Goal: Transaction & Acquisition: Obtain resource

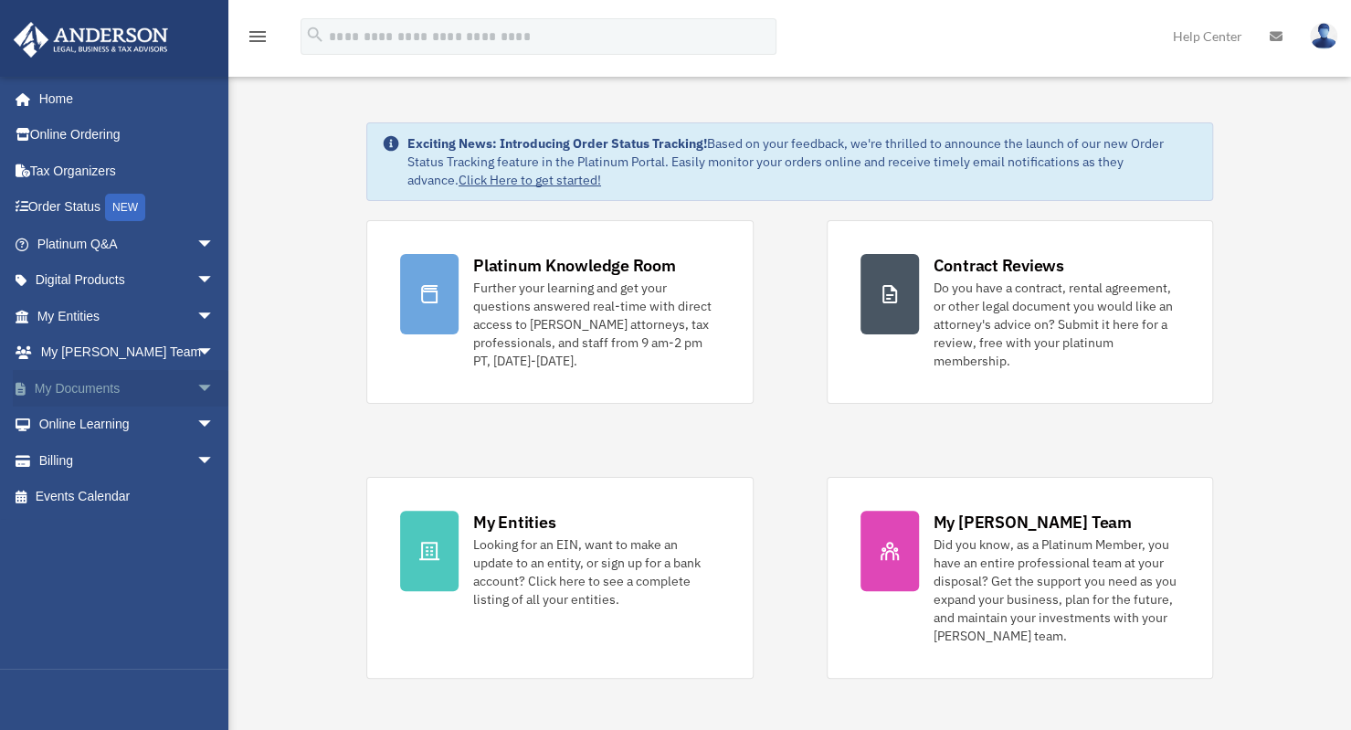
click at [196, 384] on span "arrow_drop_down" at bounding box center [214, 388] width 37 height 37
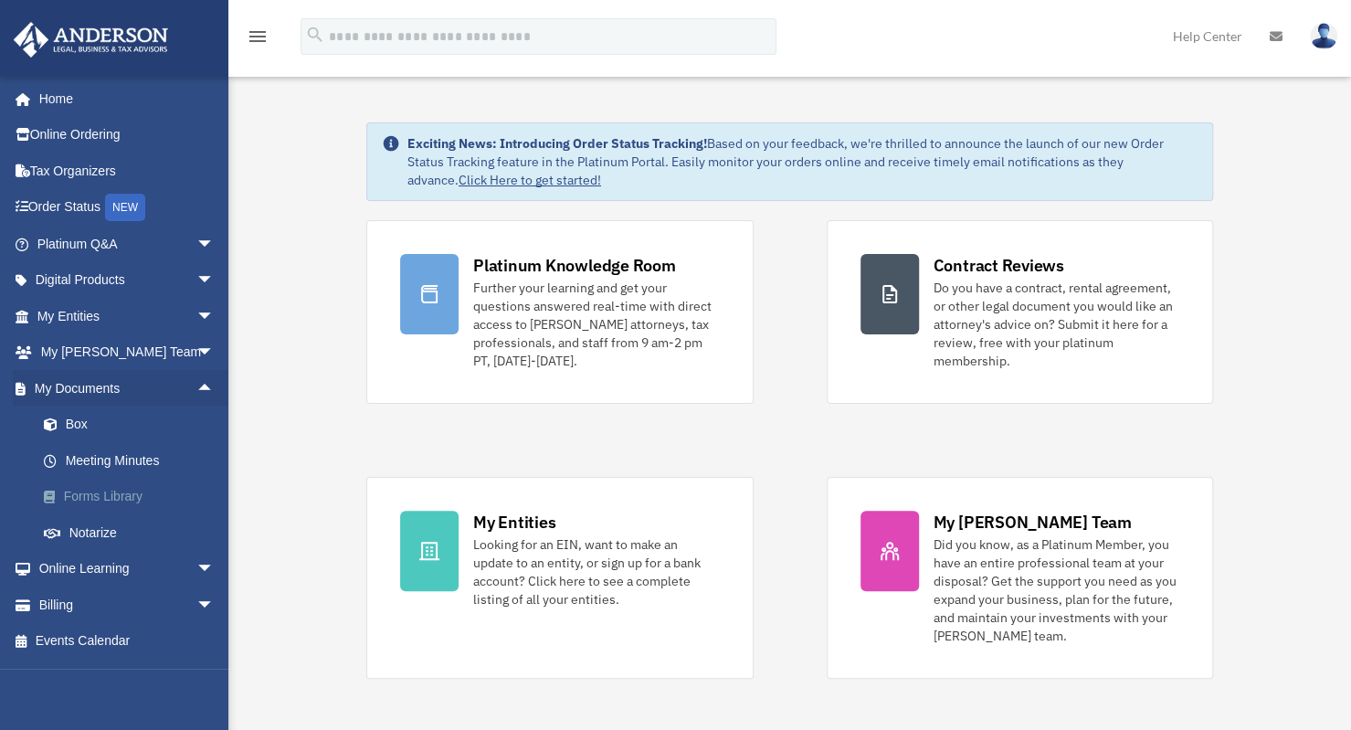
click at [130, 492] on link "Forms Library" at bounding box center [134, 497] width 217 height 37
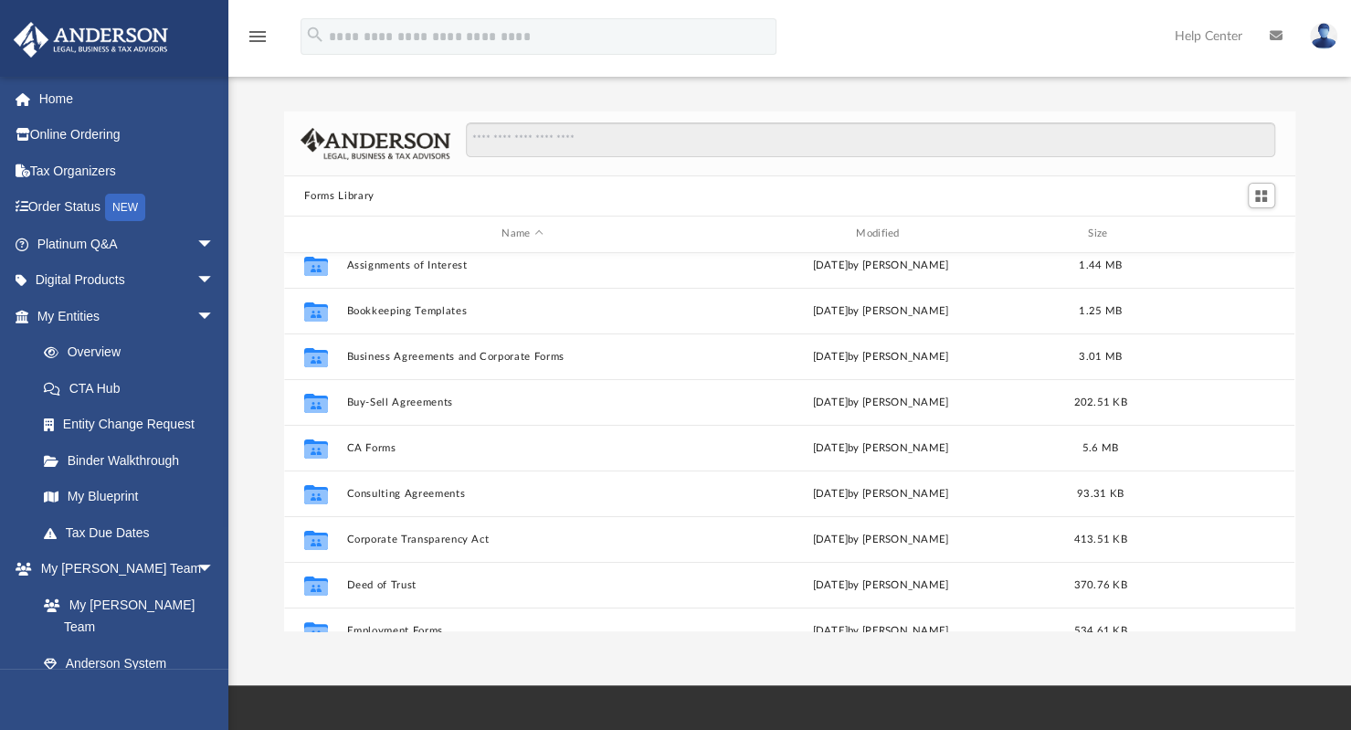
scroll to position [139, 0]
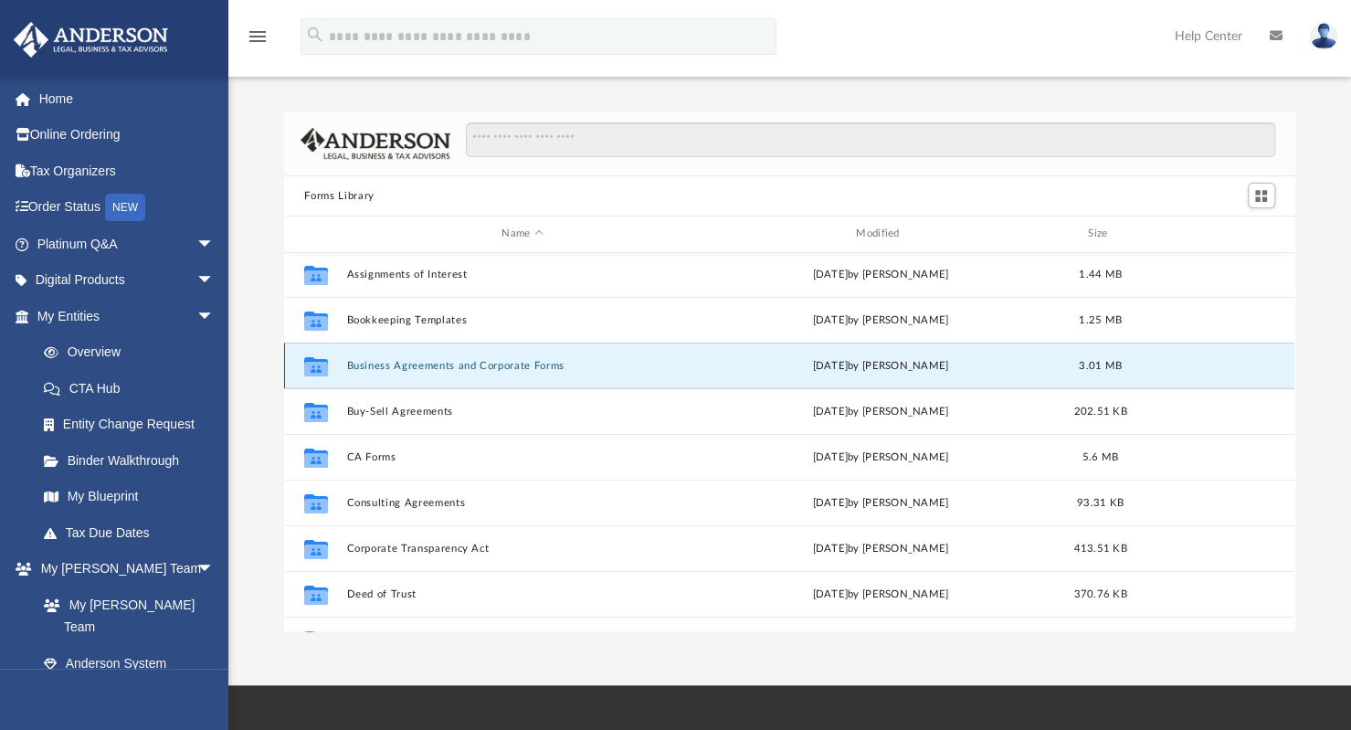
click at [475, 360] on button "Business Agreements and Corporate Forms" at bounding box center [522, 366] width 351 height 12
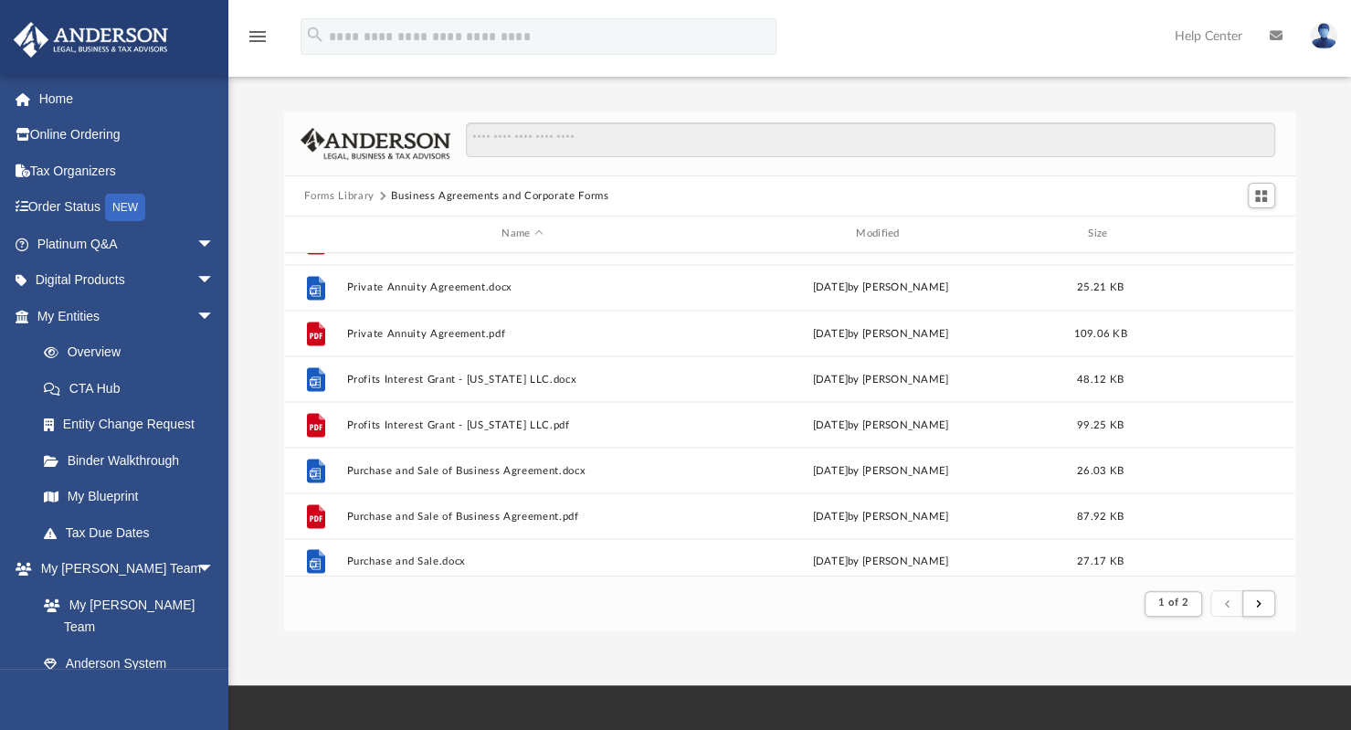
scroll to position [1961, 0]
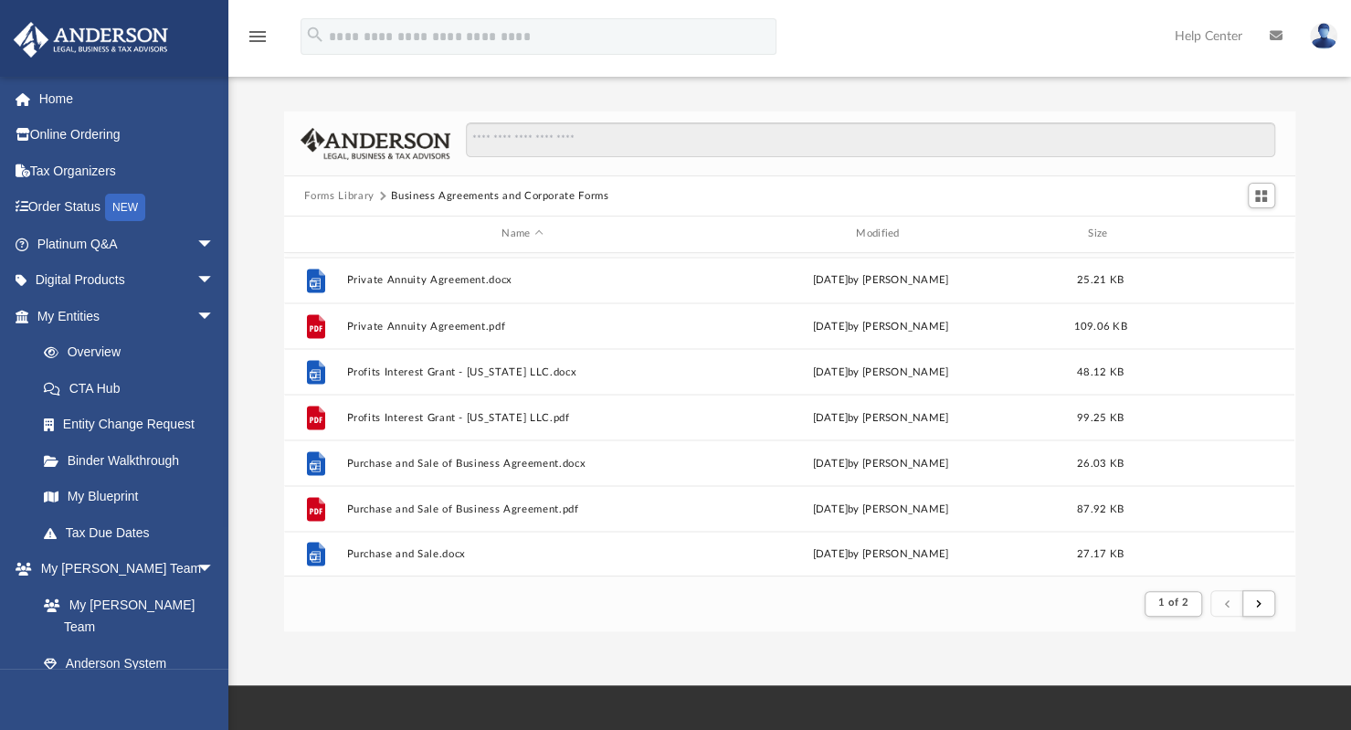
click at [323, 196] on button "Forms Library" at bounding box center [338, 196] width 69 height 16
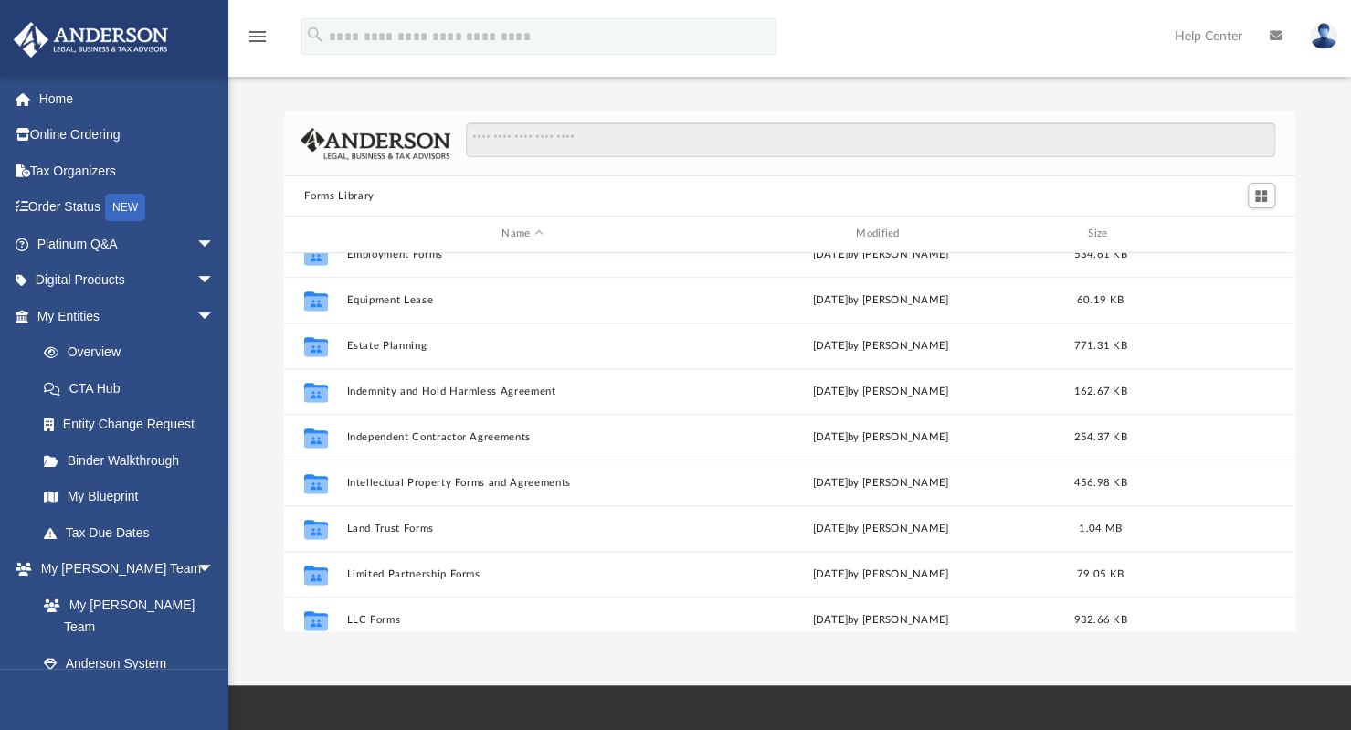
scroll to position [539, 0]
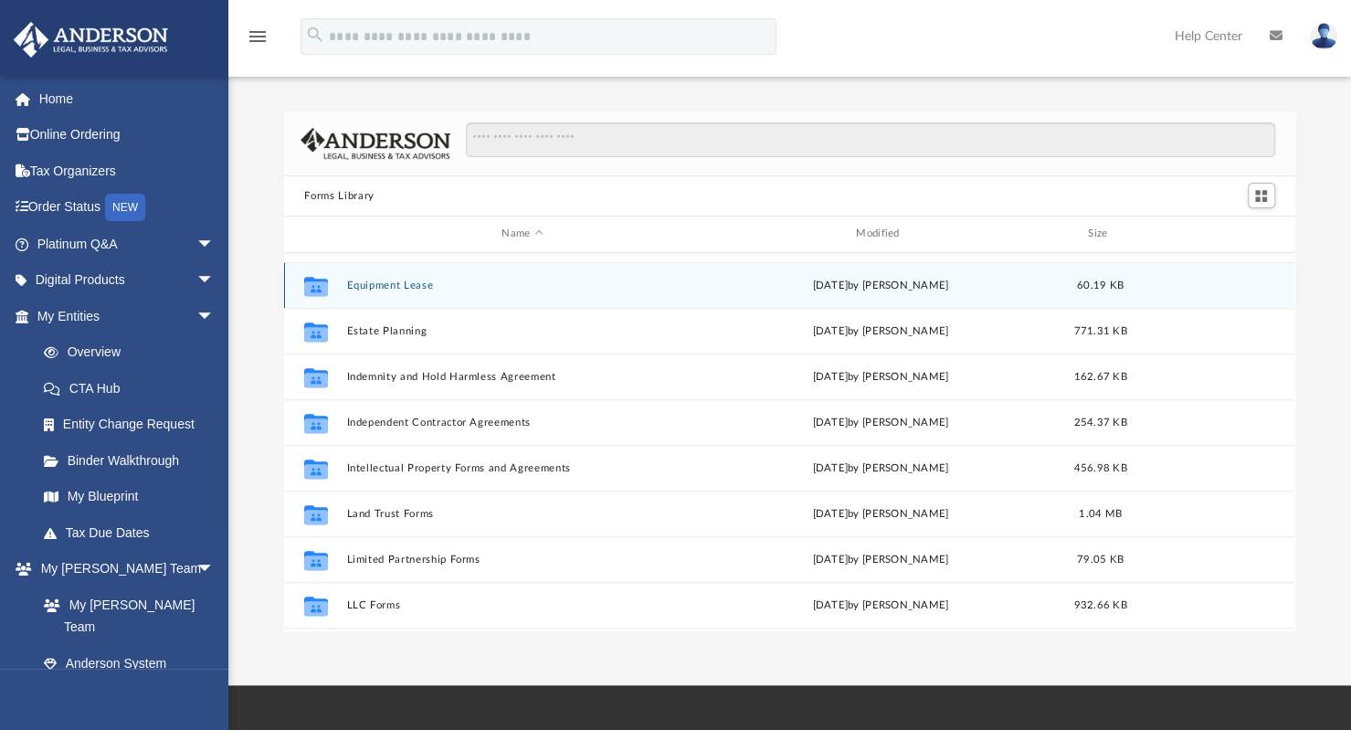
click at [400, 287] on button "Equipment Lease" at bounding box center [522, 286] width 351 height 12
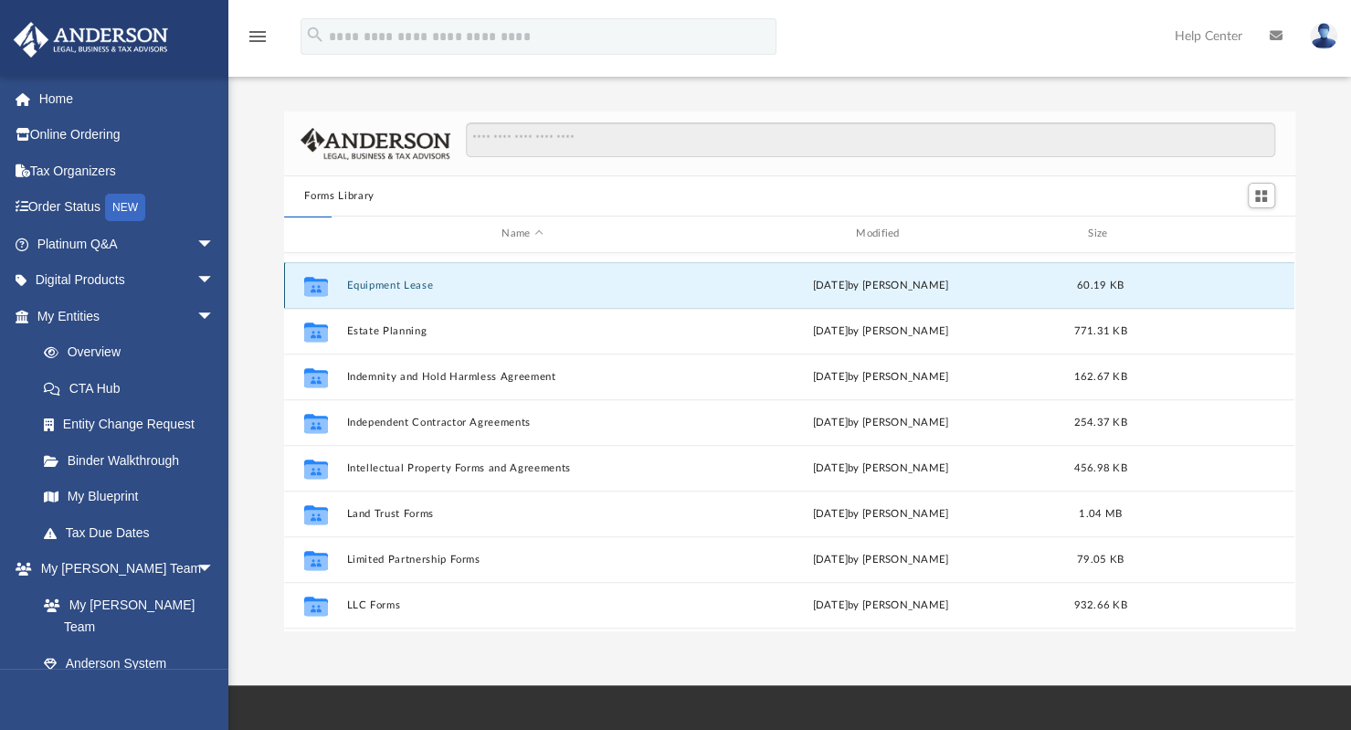
scroll to position [0, 0]
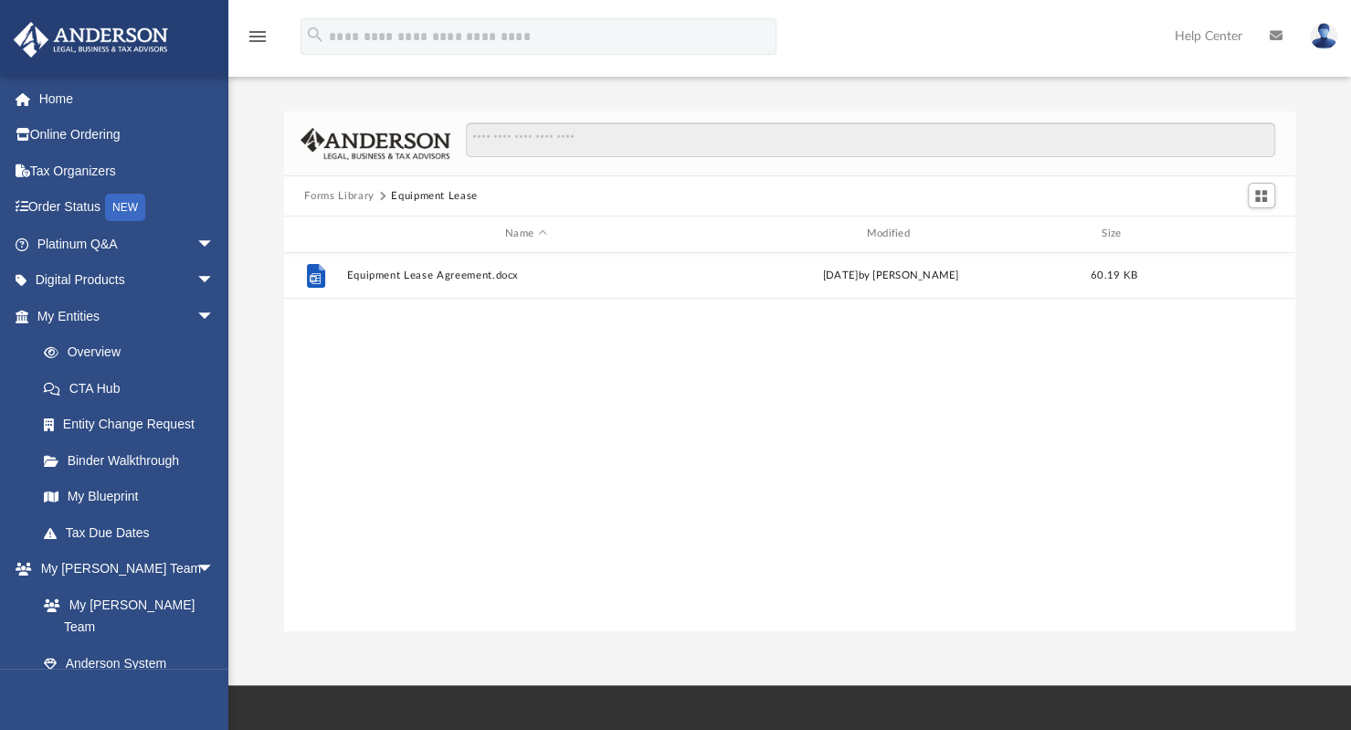
click at [329, 195] on button "Forms Library" at bounding box center [338, 196] width 69 height 16
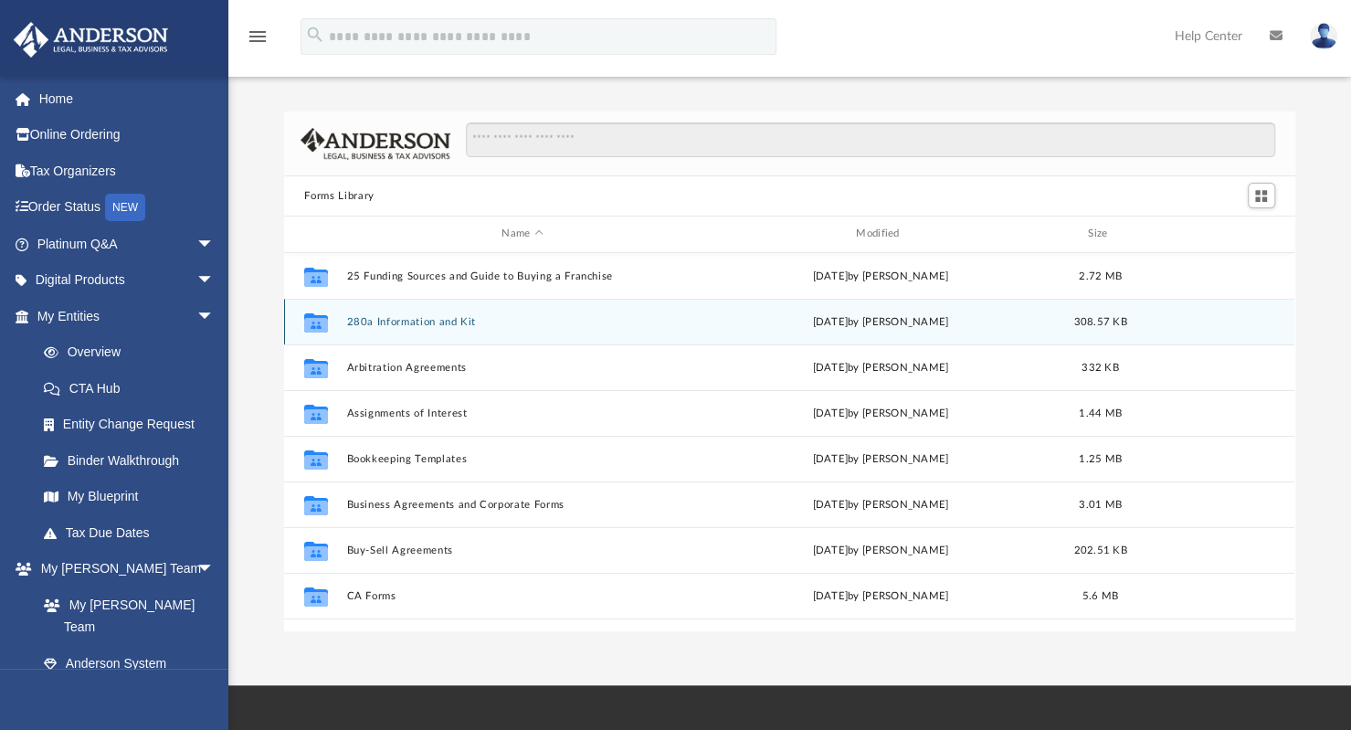
click at [1260, 325] on div "Collaborated Folder 280a Information and Kit Wed Nov 13 2024 by Mary Acree 308.…" at bounding box center [789, 322] width 1010 height 46
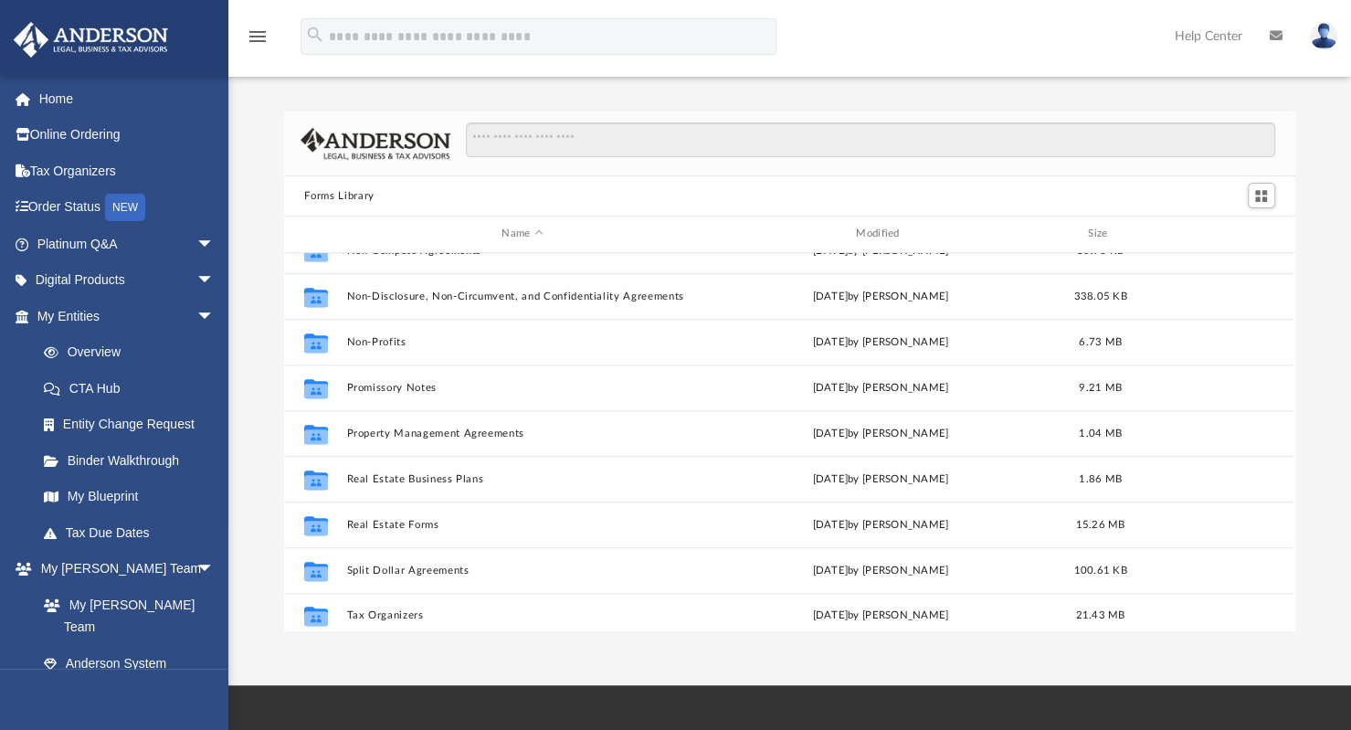
scroll to position [990, 0]
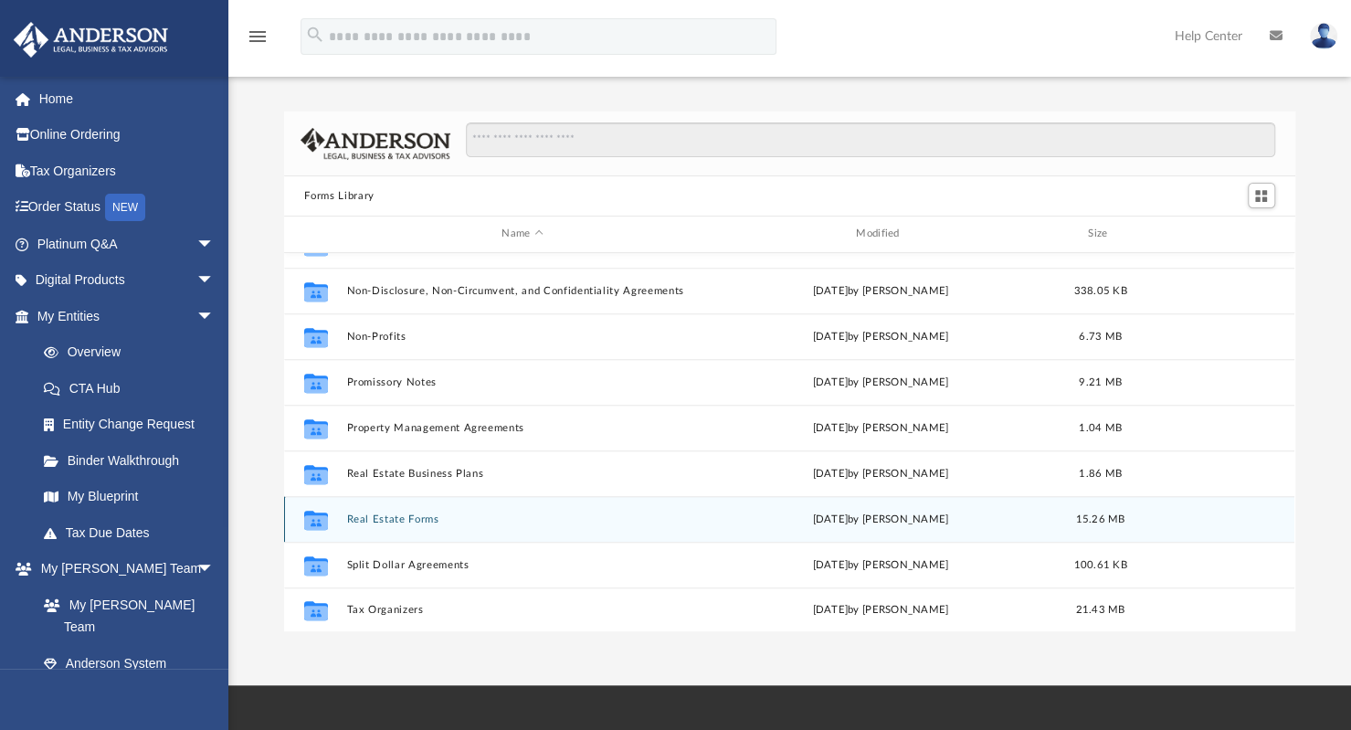
click at [387, 516] on button "Real Estate Forms" at bounding box center [522, 519] width 351 height 12
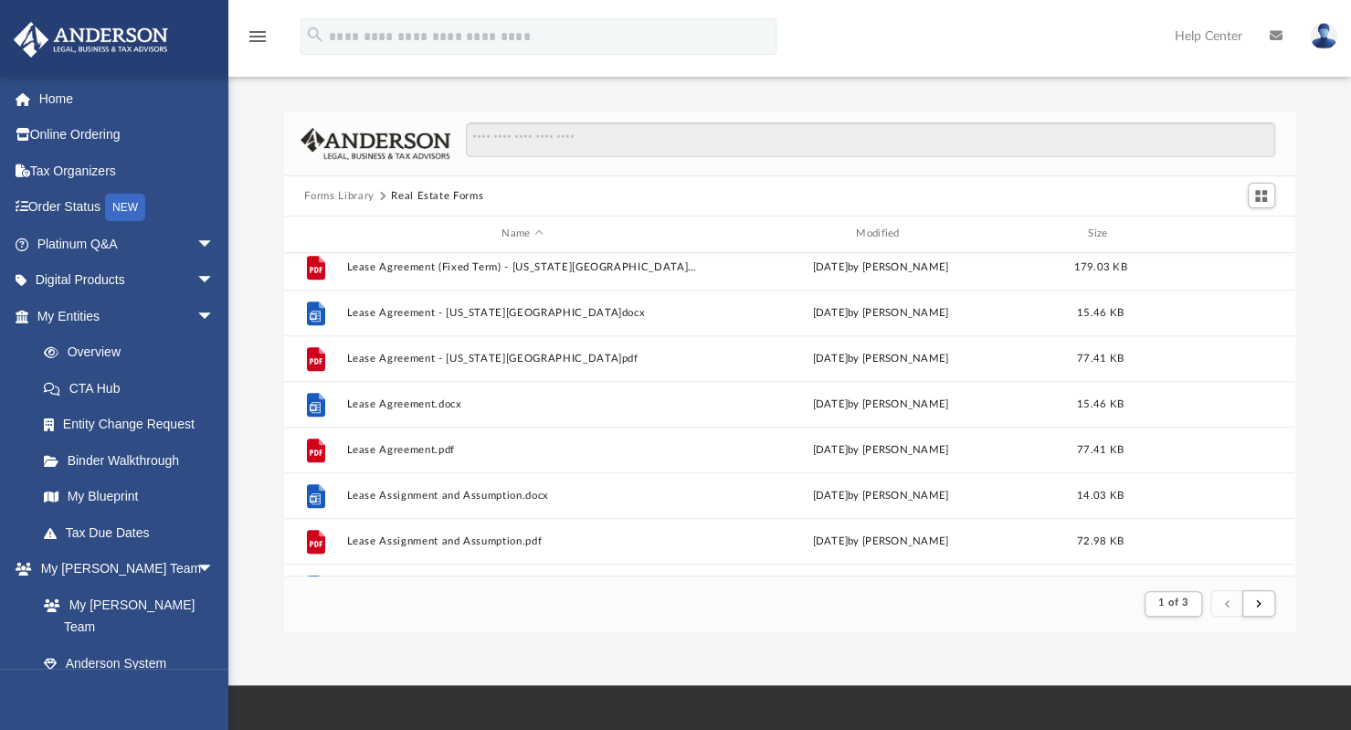
scroll to position [1019, 0]
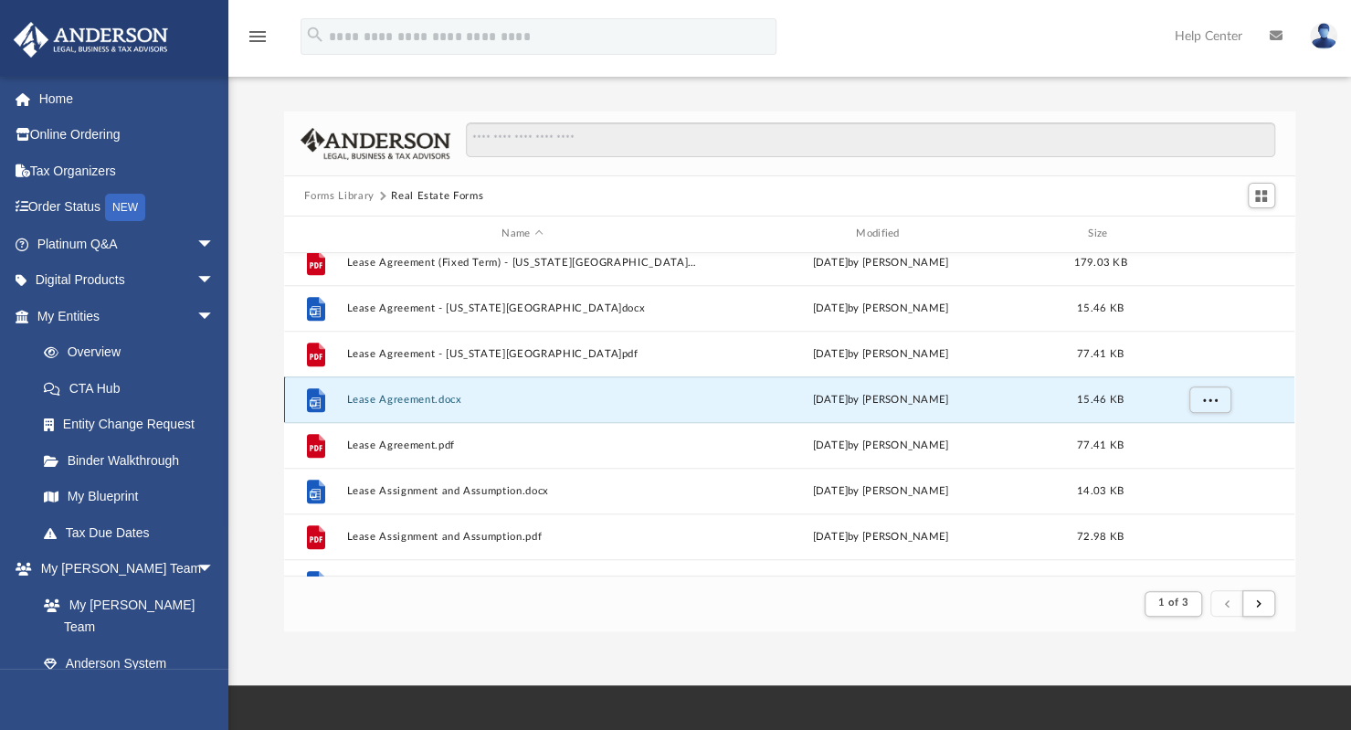
click at [389, 396] on button "Lease Agreement.docx" at bounding box center [522, 400] width 351 height 12
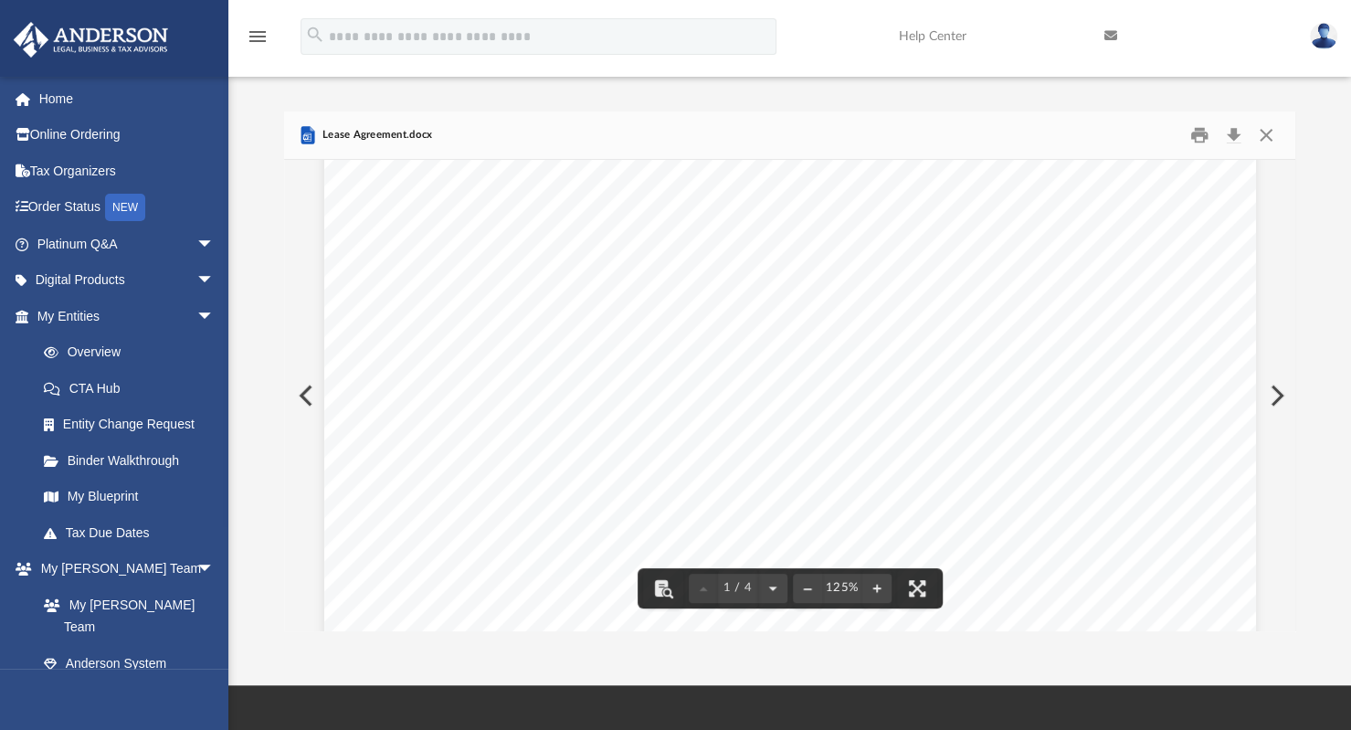
scroll to position [120, 0]
click at [1287, 223] on div "Forms Library Real Estate Forms Name Modified Size File Lease Agreement (Fixed …" at bounding box center [789, 371] width 1010 height 520
click at [517, 125] on div "Lease Agreement.docx" at bounding box center [789, 135] width 1010 height 48
click at [1263, 140] on button "Close" at bounding box center [1266, 136] width 33 height 28
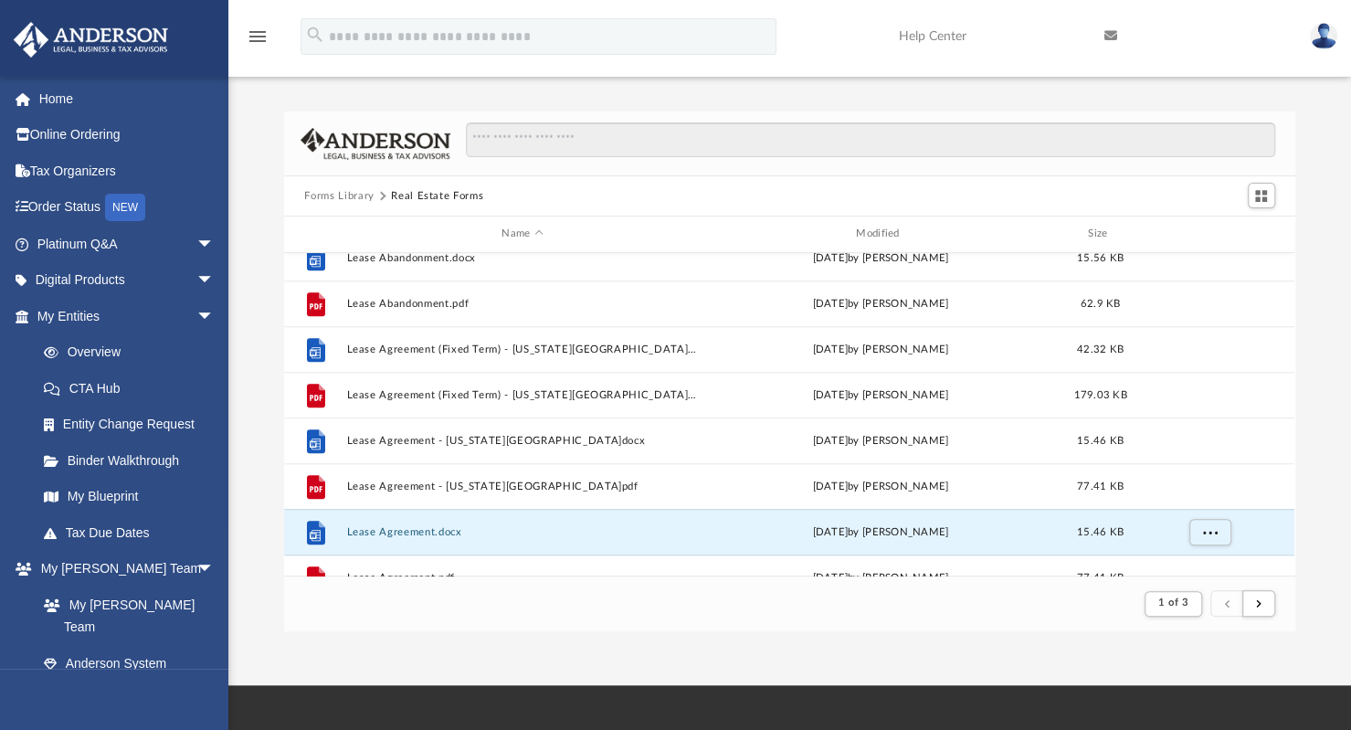
scroll to position [872, 0]
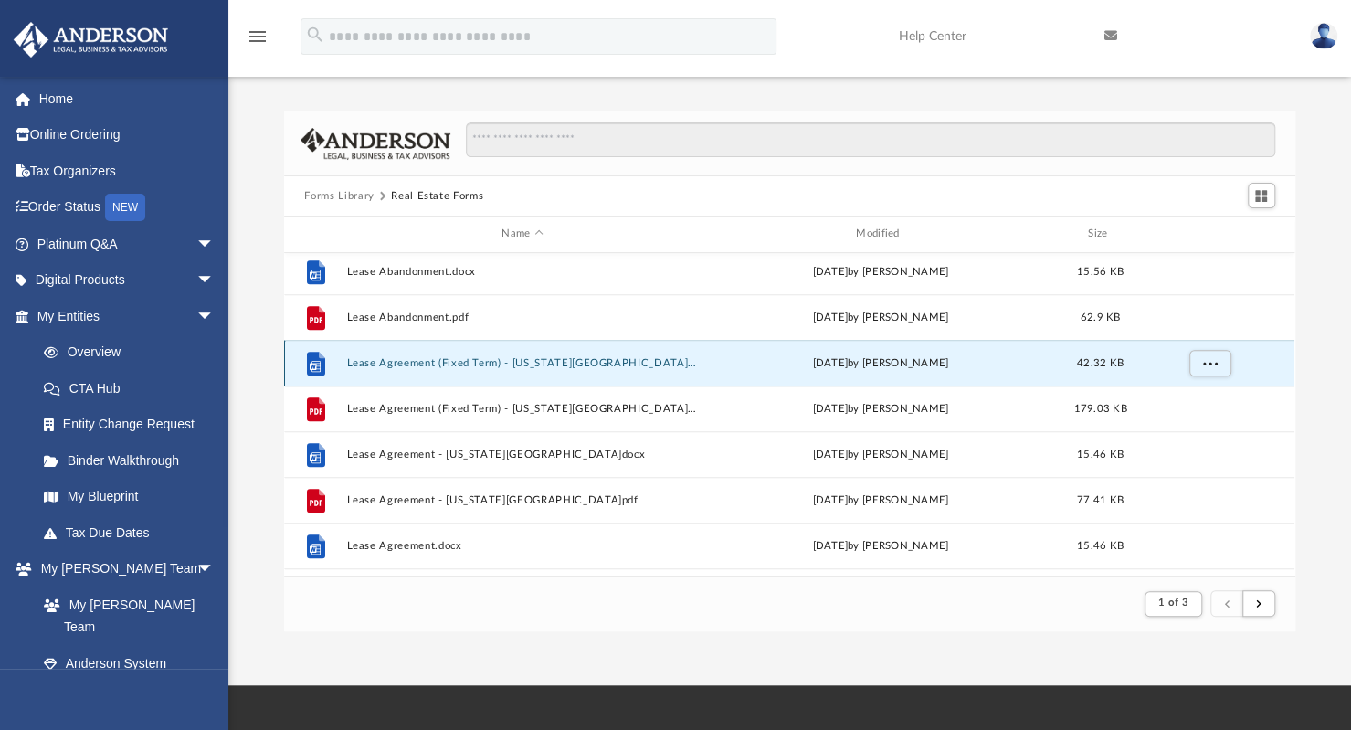
click at [499, 359] on button "Lease Agreement (Fixed Term) - Rhode Island.docx" at bounding box center [522, 363] width 351 height 12
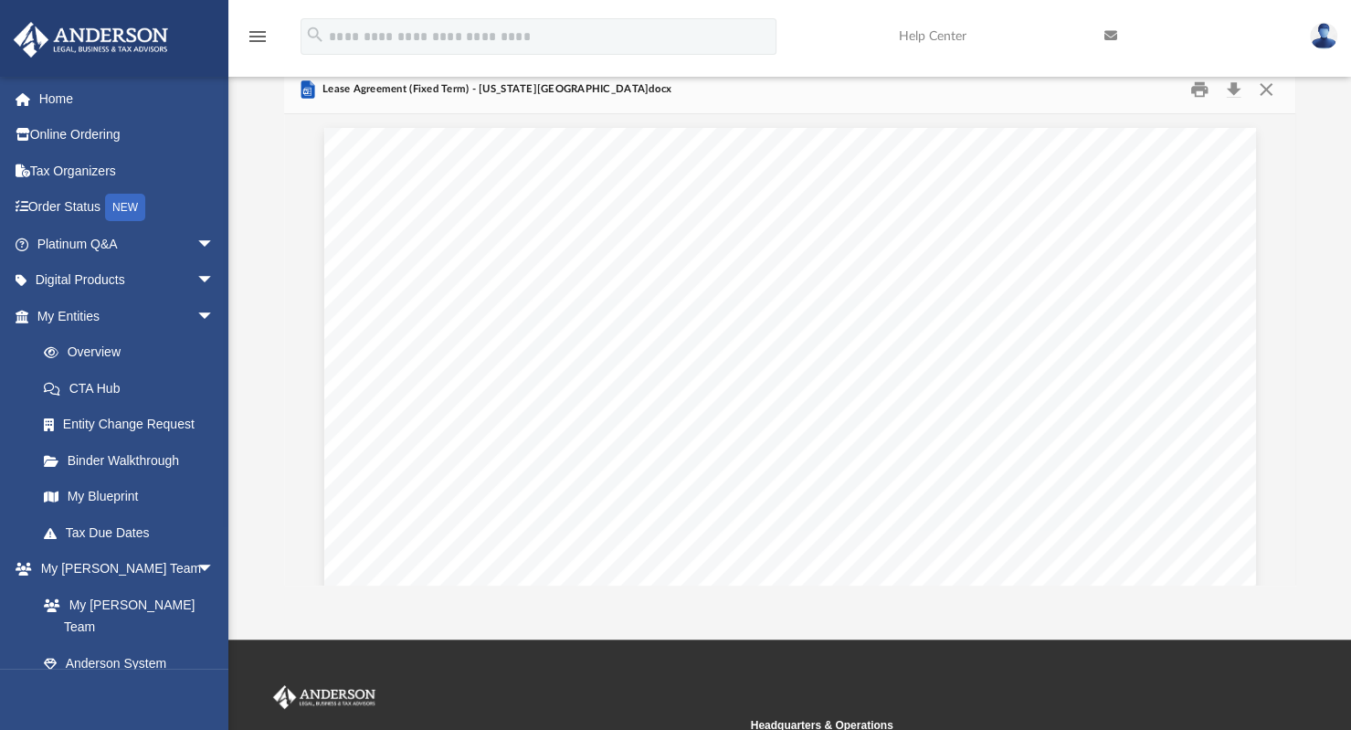
scroll to position [34, 0]
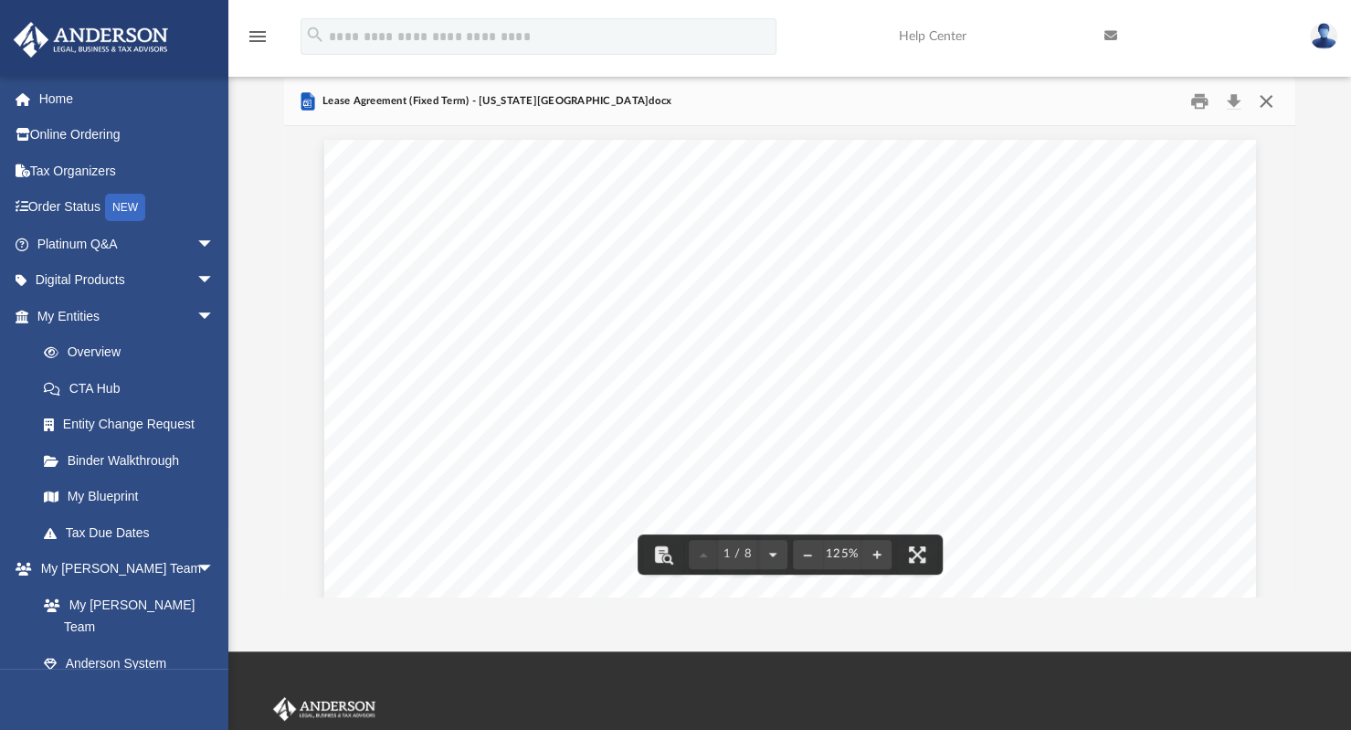
click at [1263, 93] on button "Close" at bounding box center [1266, 102] width 33 height 28
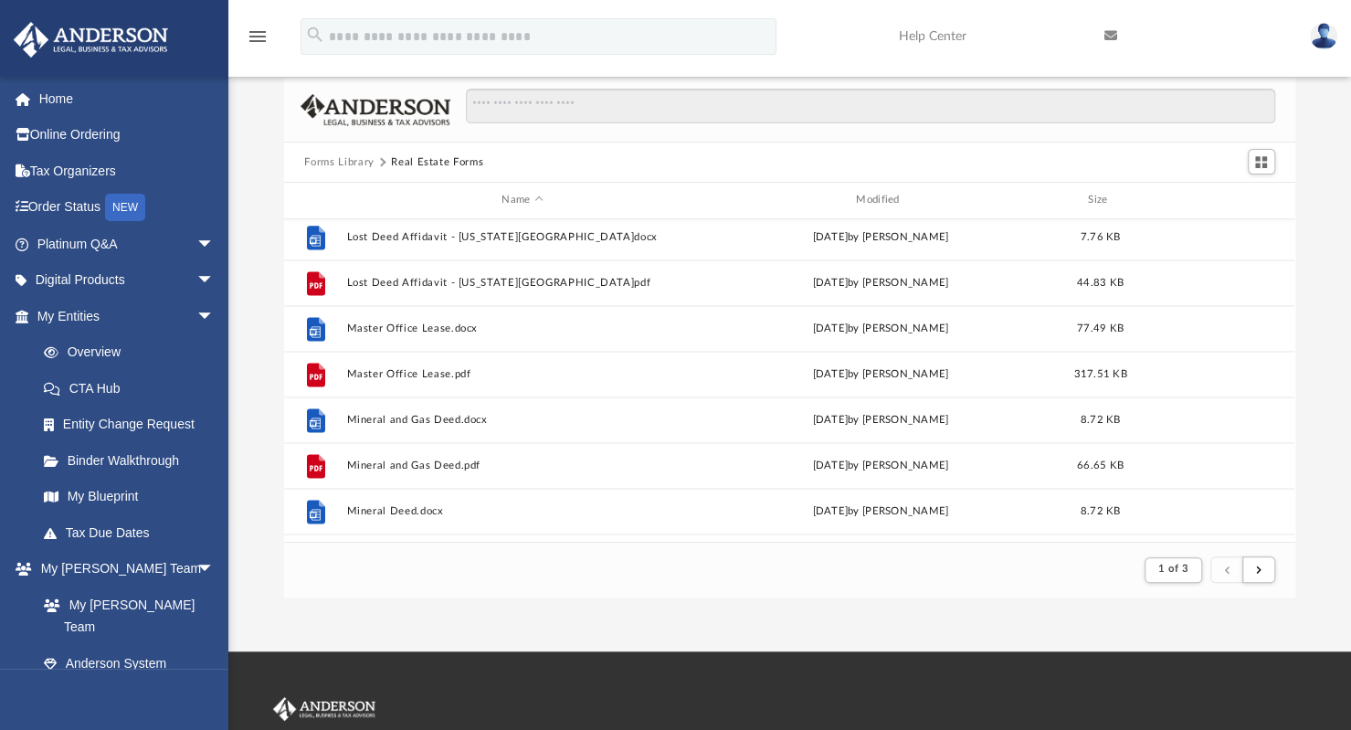
scroll to position [1507, 0]
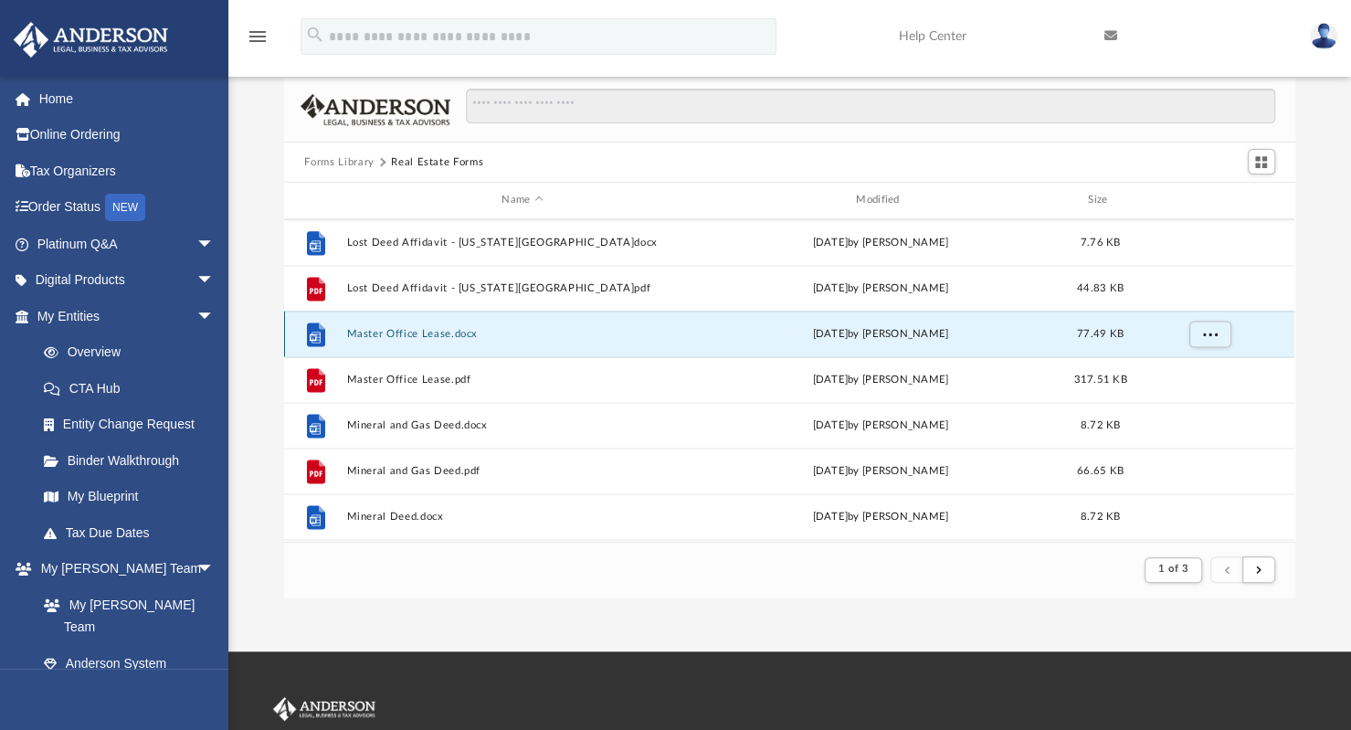
click at [452, 328] on button "Master Office Lease.docx" at bounding box center [522, 334] width 351 height 12
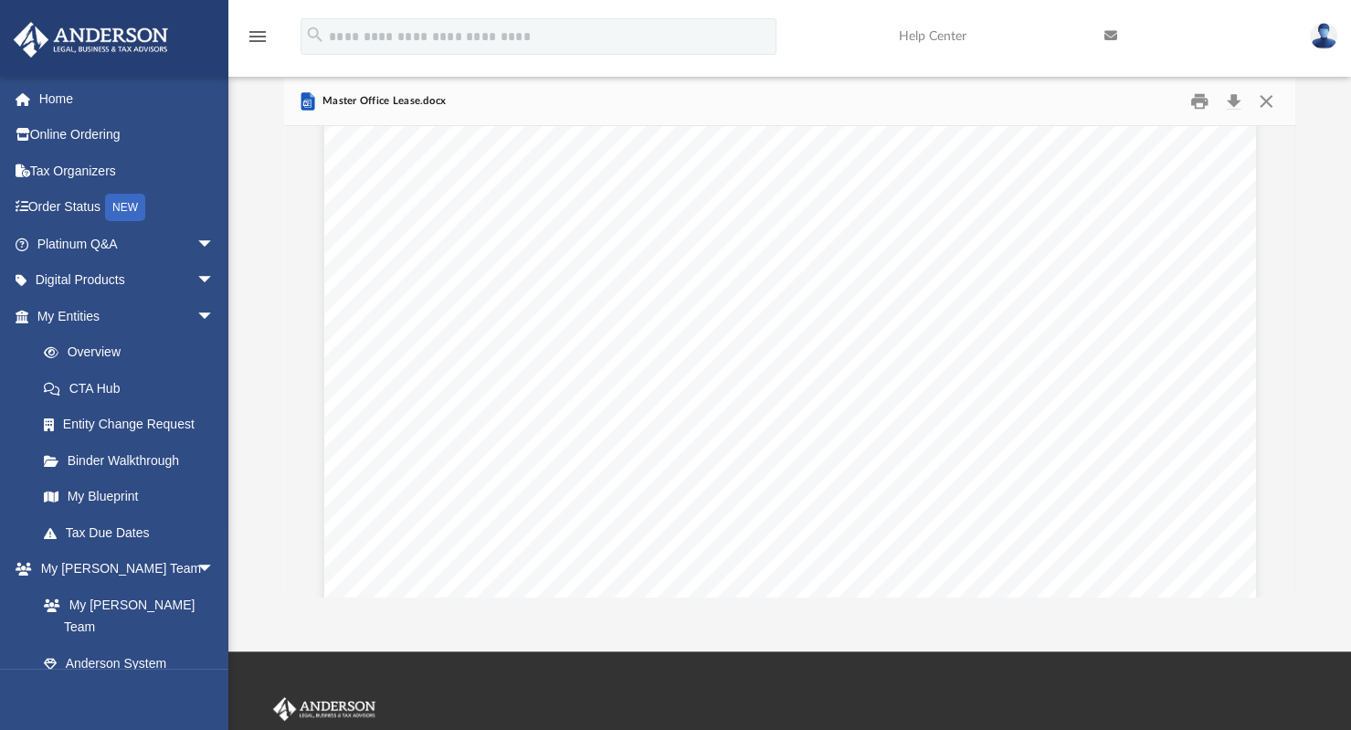
scroll to position [1476, 0]
click at [1268, 96] on button "Close" at bounding box center [1266, 102] width 33 height 28
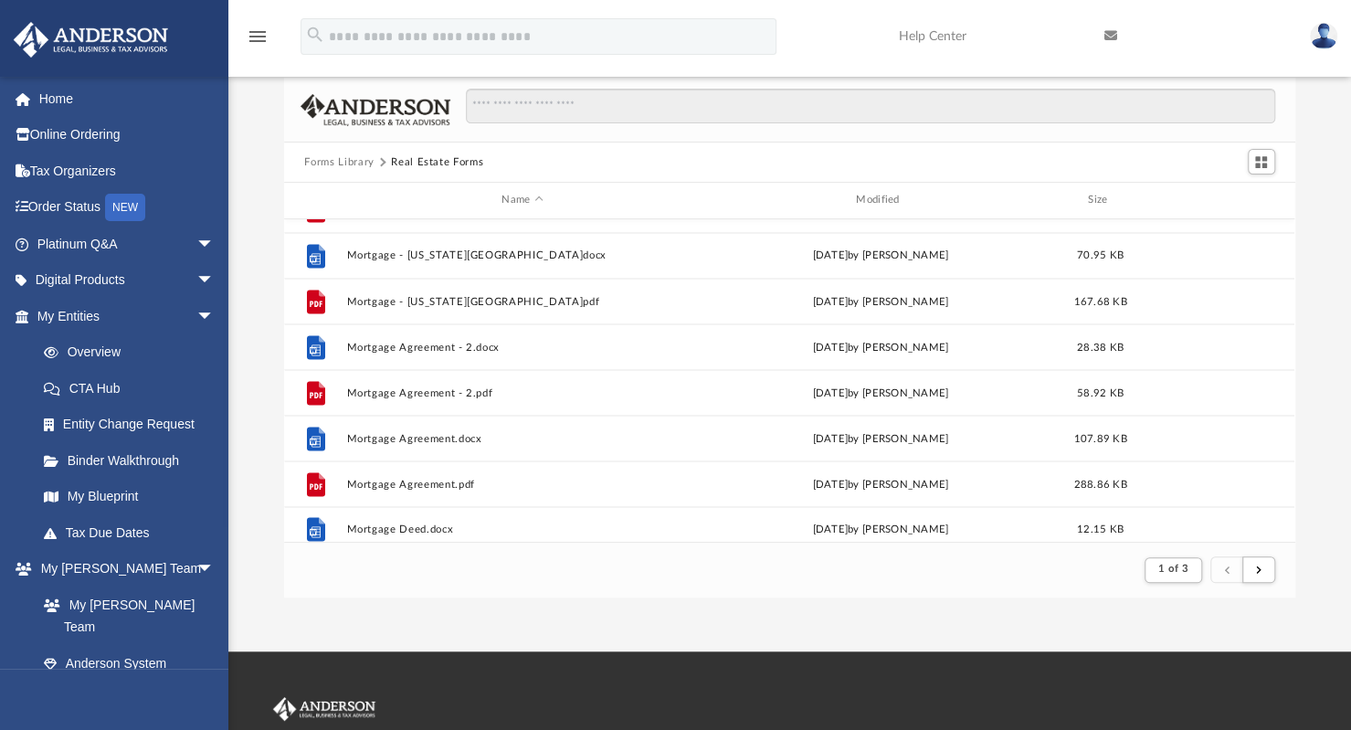
scroll to position [1961, 0]
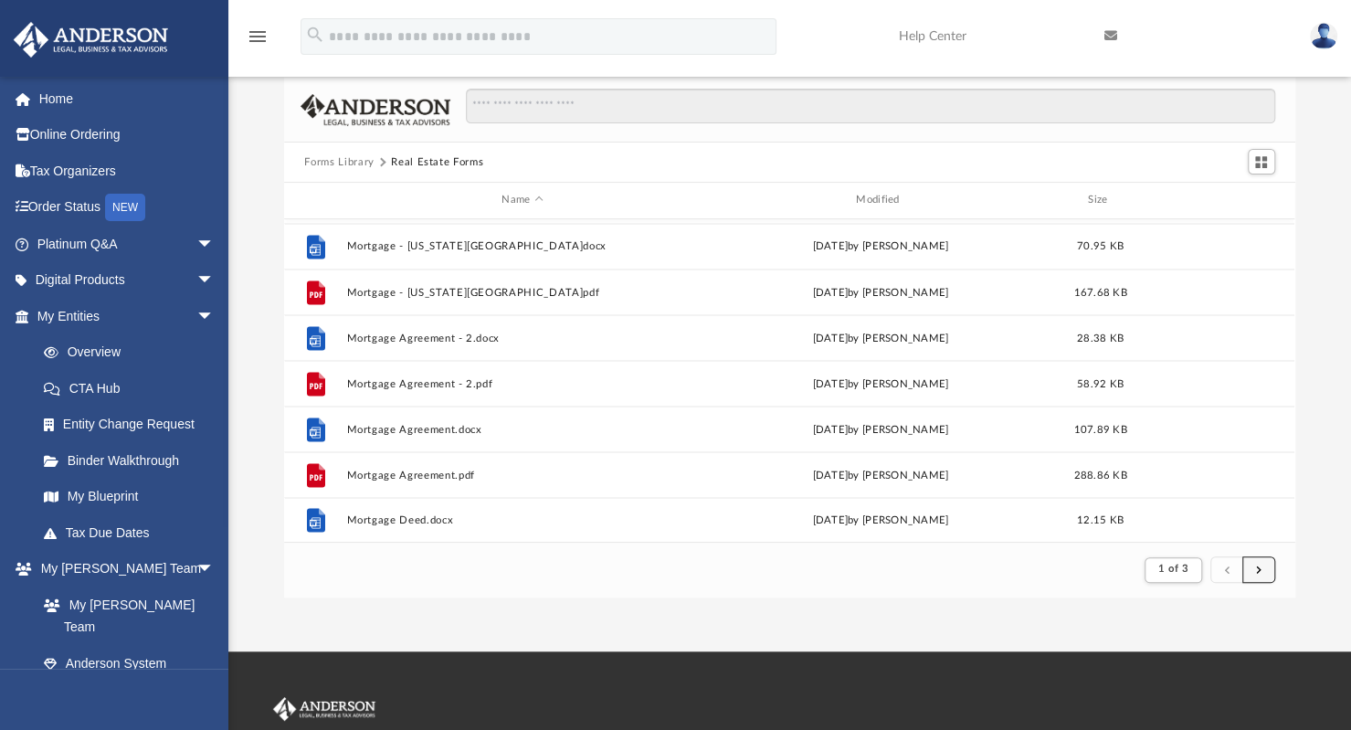
click at [1255, 564] on button "submit" at bounding box center [1258, 569] width 33 height 26
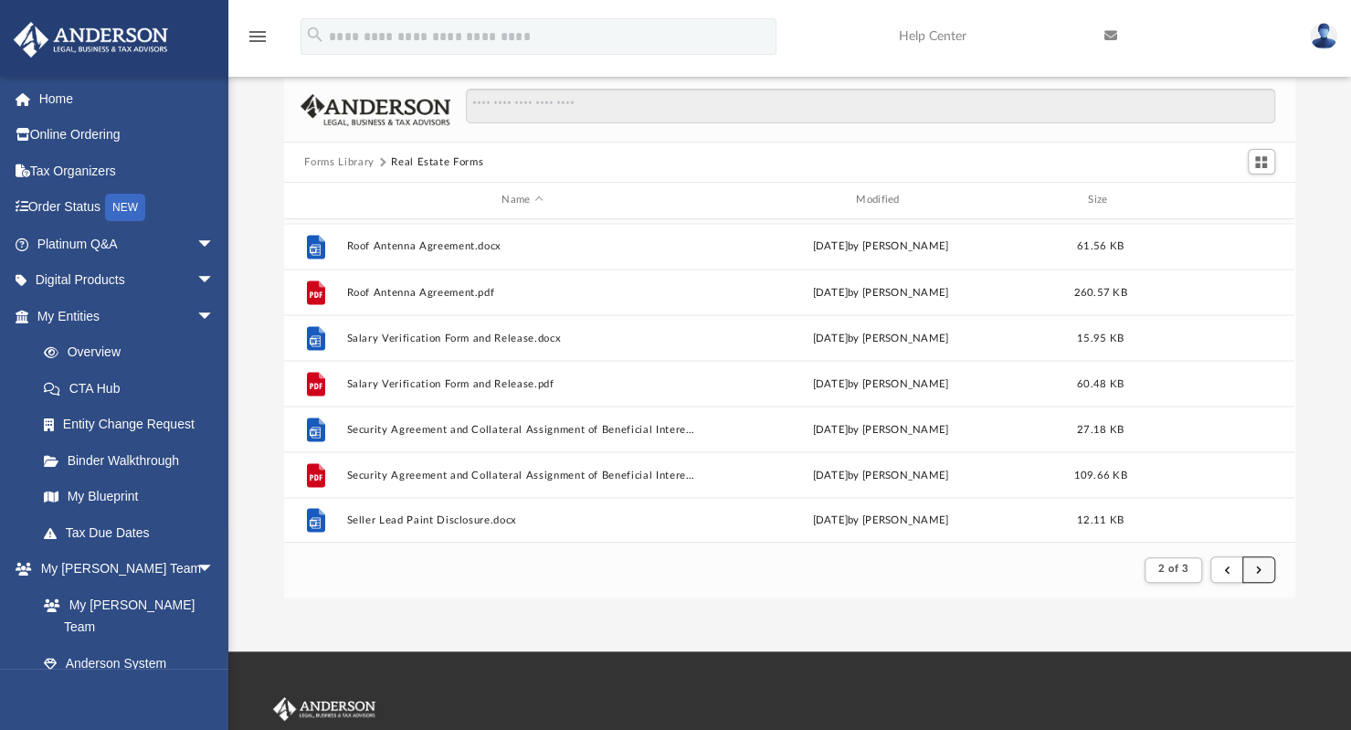
click at [1264, 569] on button "submit" at bounding box center [1258, 569] width 33 height 26
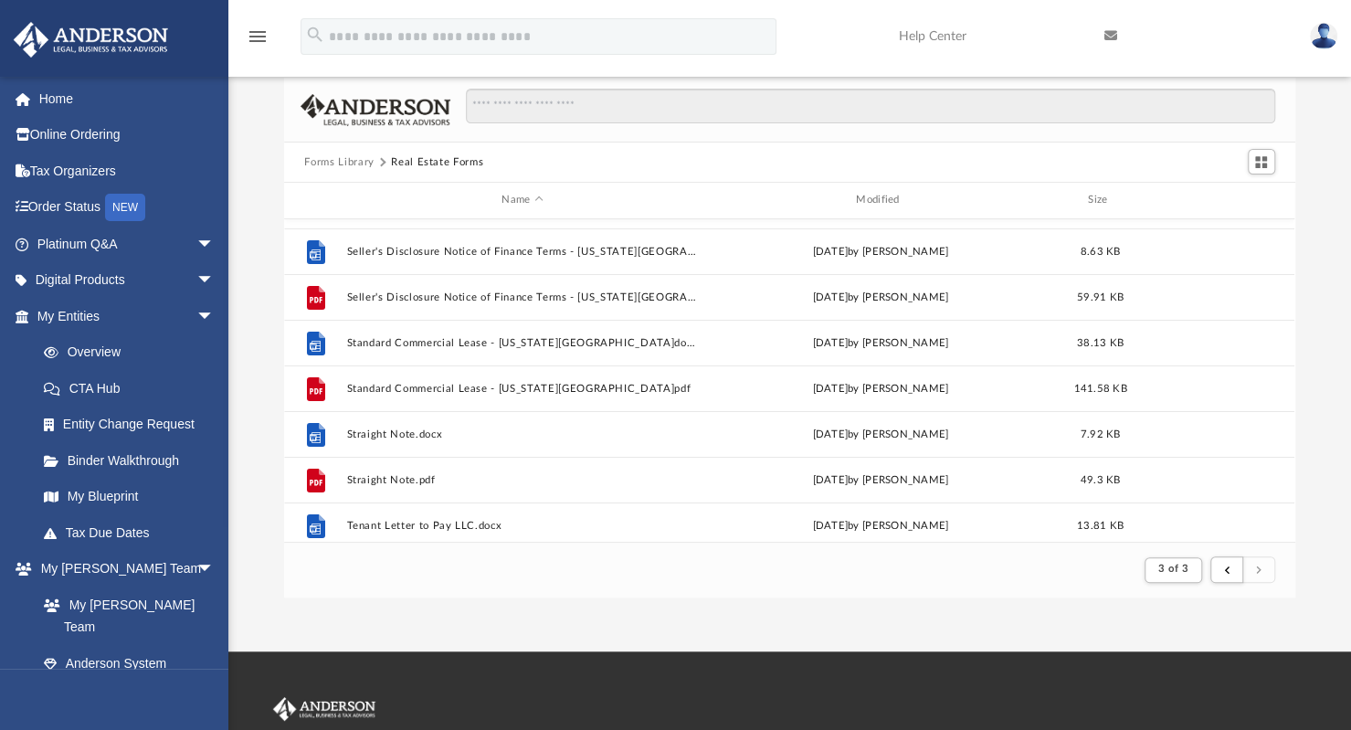
scroll to position [138, 0]
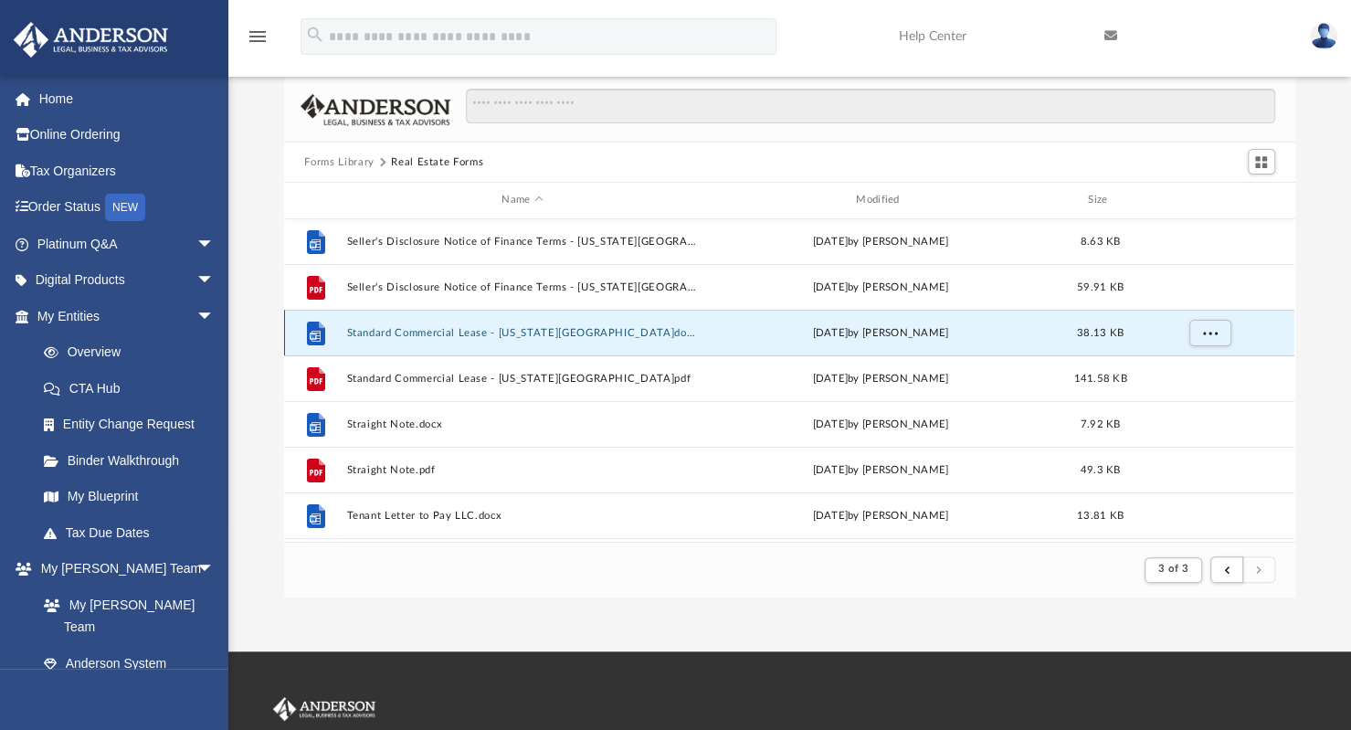
click at [534, 329] on button "Standard Commercial Lease - Missouri.docx" at bounding box center [522, 333] width 351 height 12
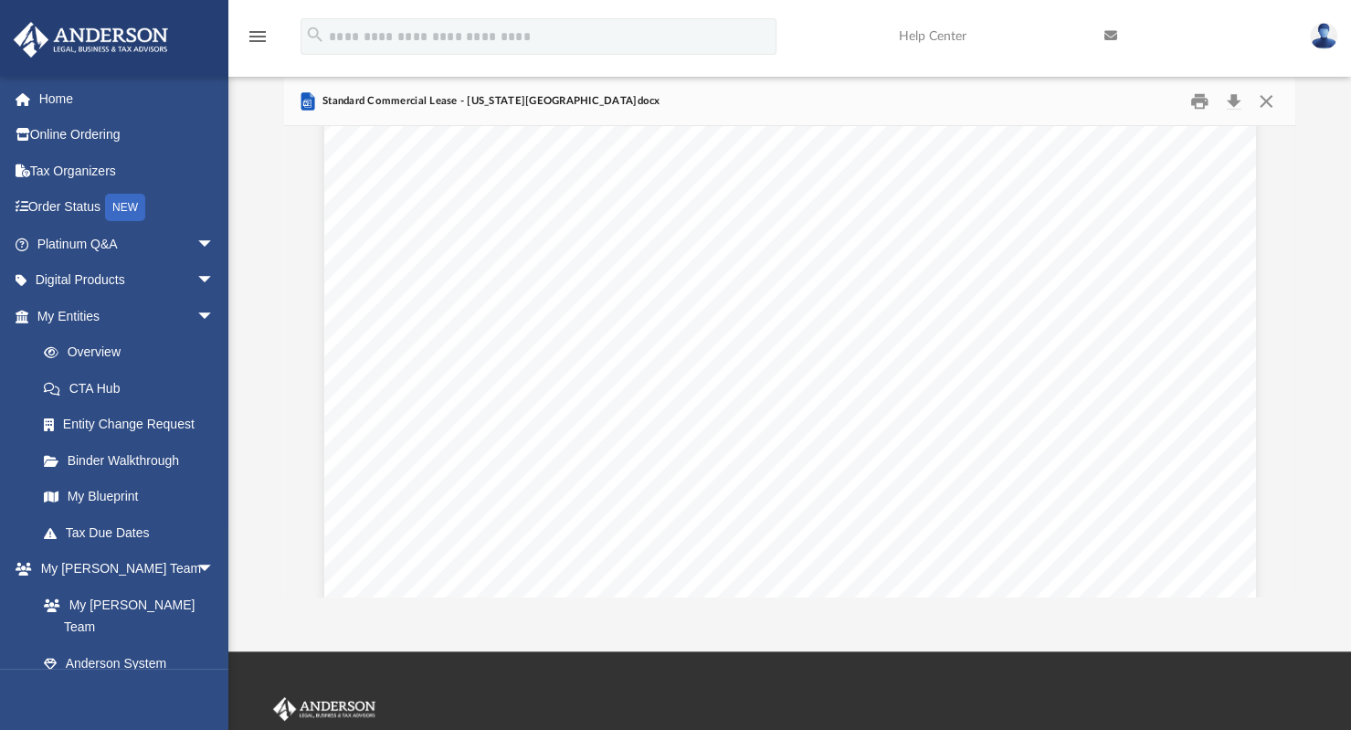
scroll to position [17724, 0]
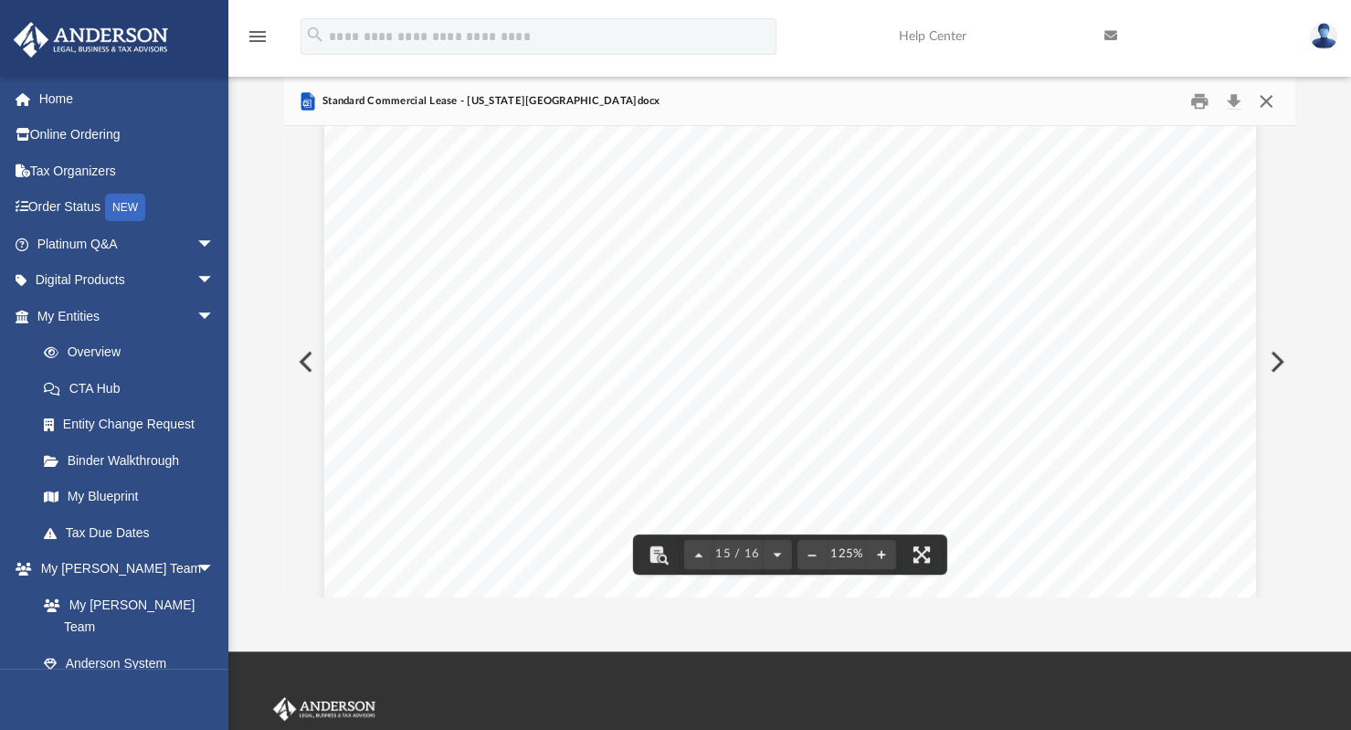
click at [1269, 100] on button "Close" at bounding box center [1266, 102] width 33 height 28
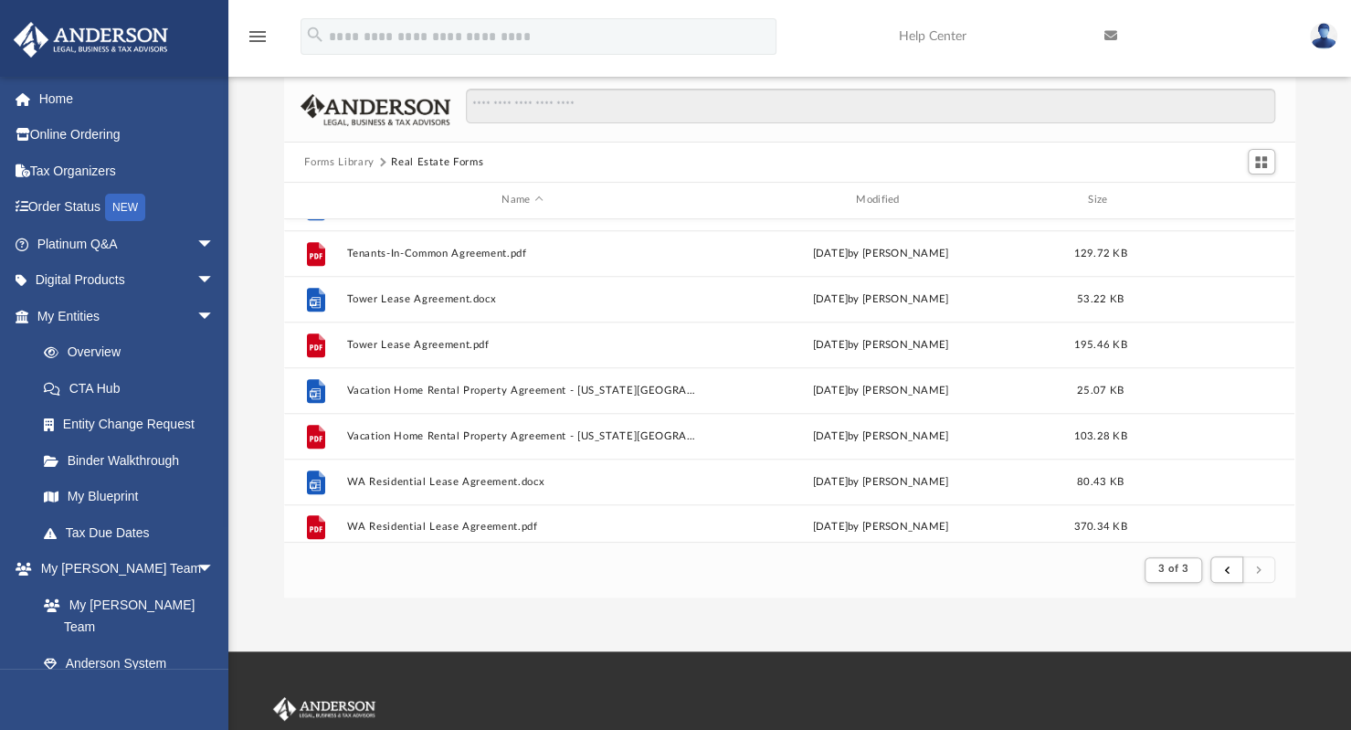
scroll to position [636, 0]
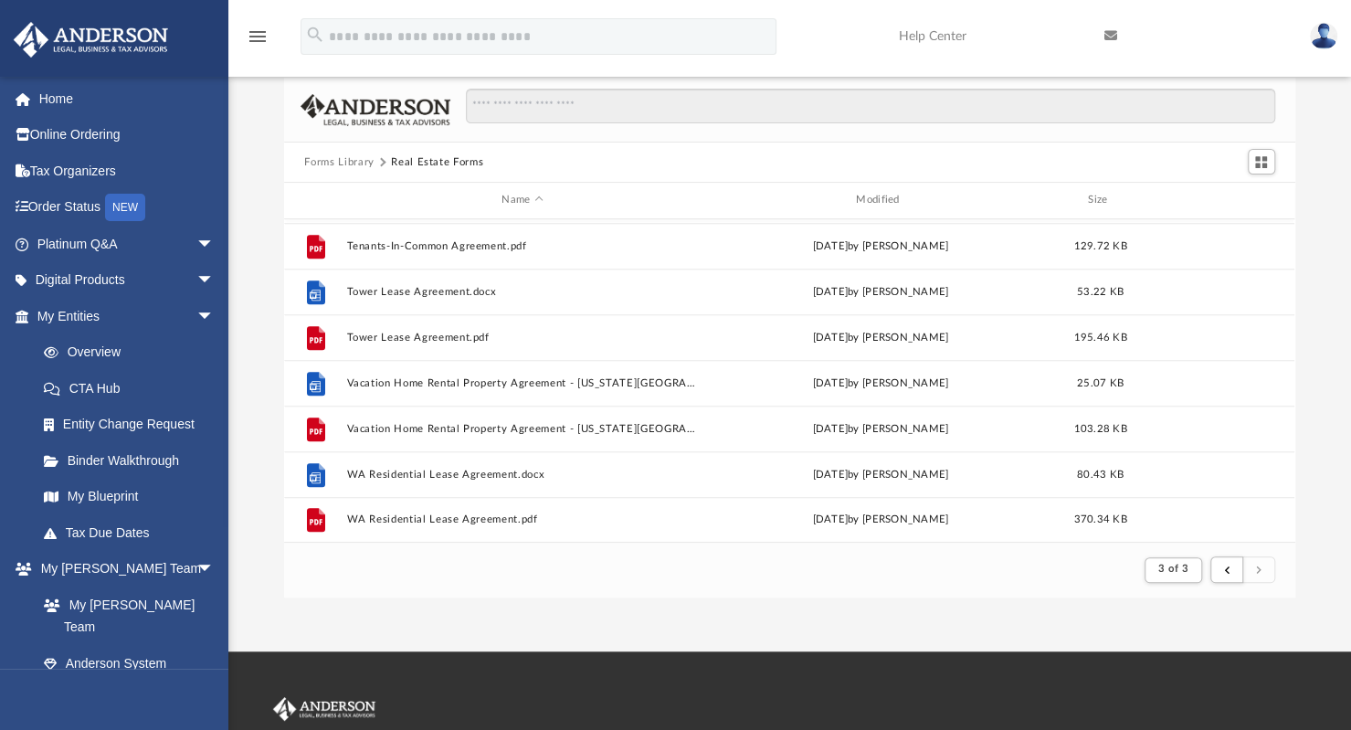
click at [360, 160] on button "Forms Library" at bounding box center [338, 162] width 69 height 16
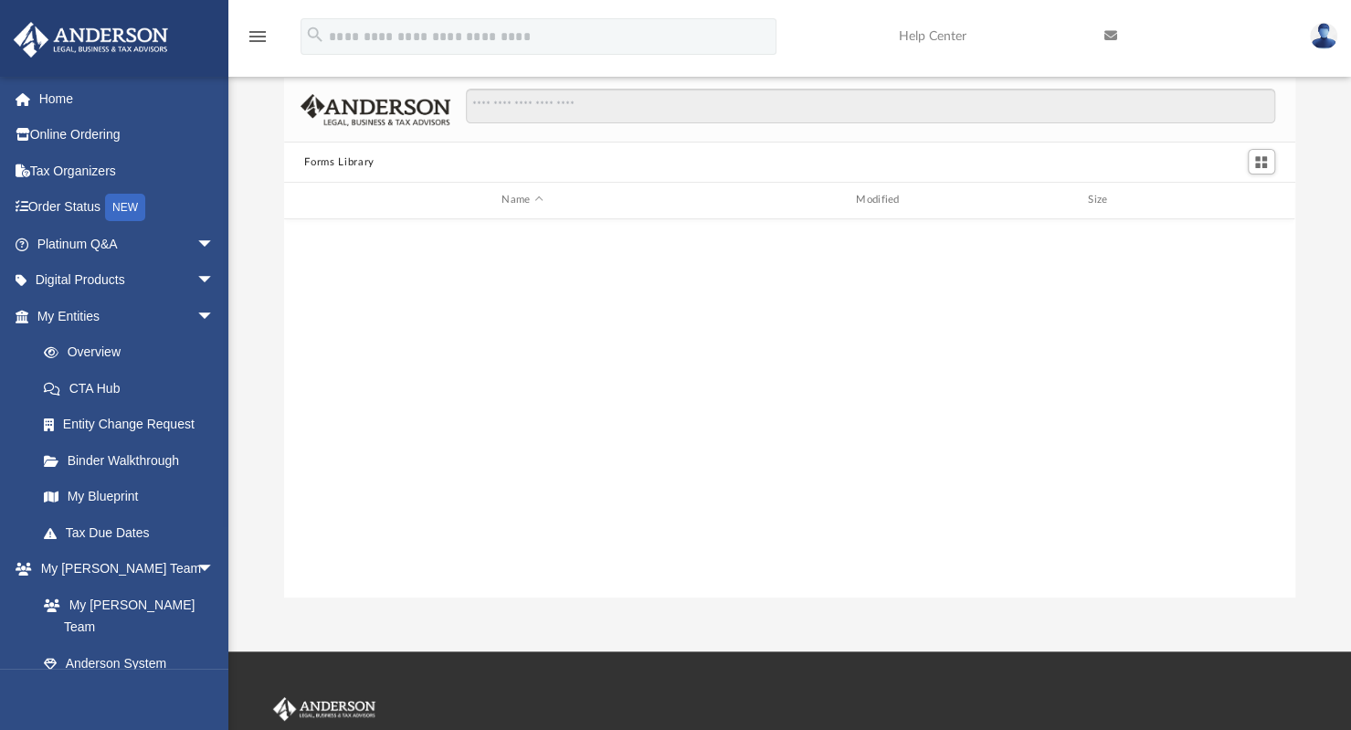
scroll to position [401, 996]
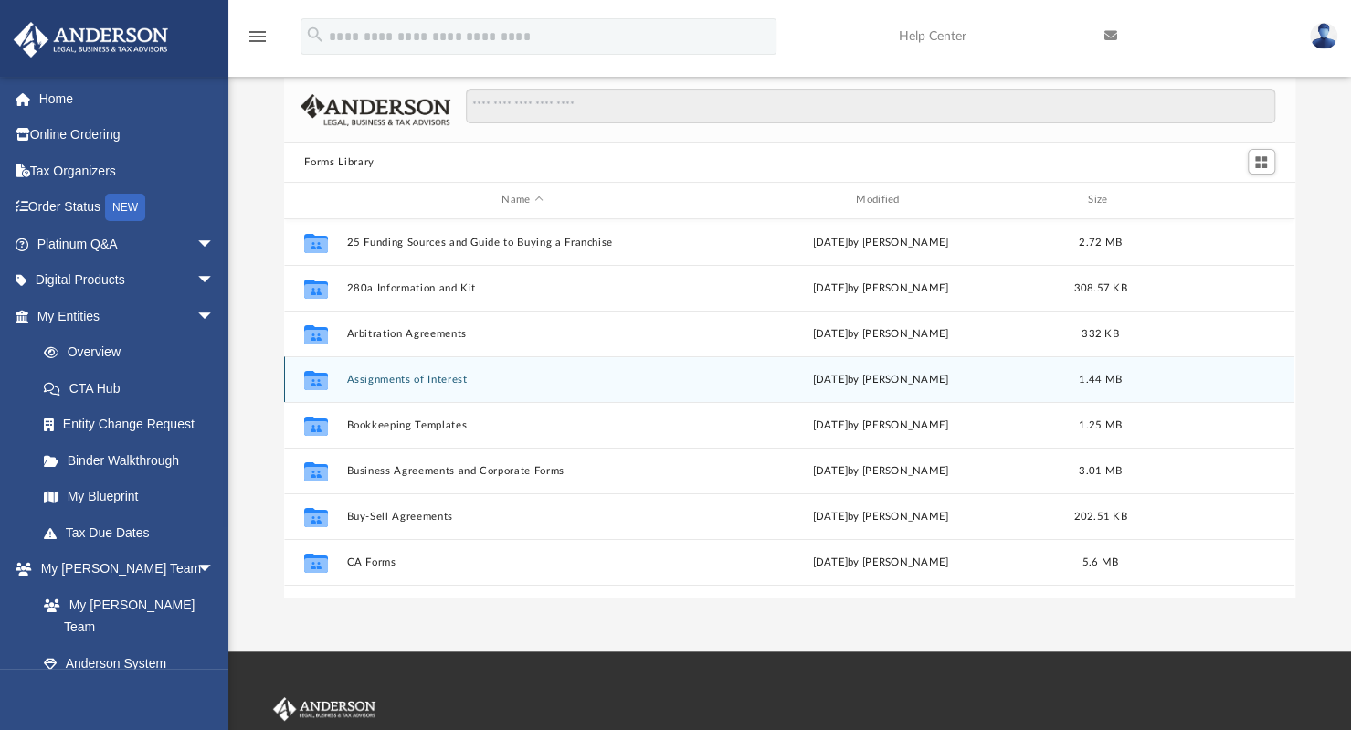
drag, startPoint x: 360, startPoint y: 160, endPoint x: 568, endPoint y: 369, distance: 295.2
click at [568, 369] on div "Forms Library Name Modified Size Collaborated Folder 25 Funding Sources and Gui…" at bounding box center [789, 338] width 1010 height 520
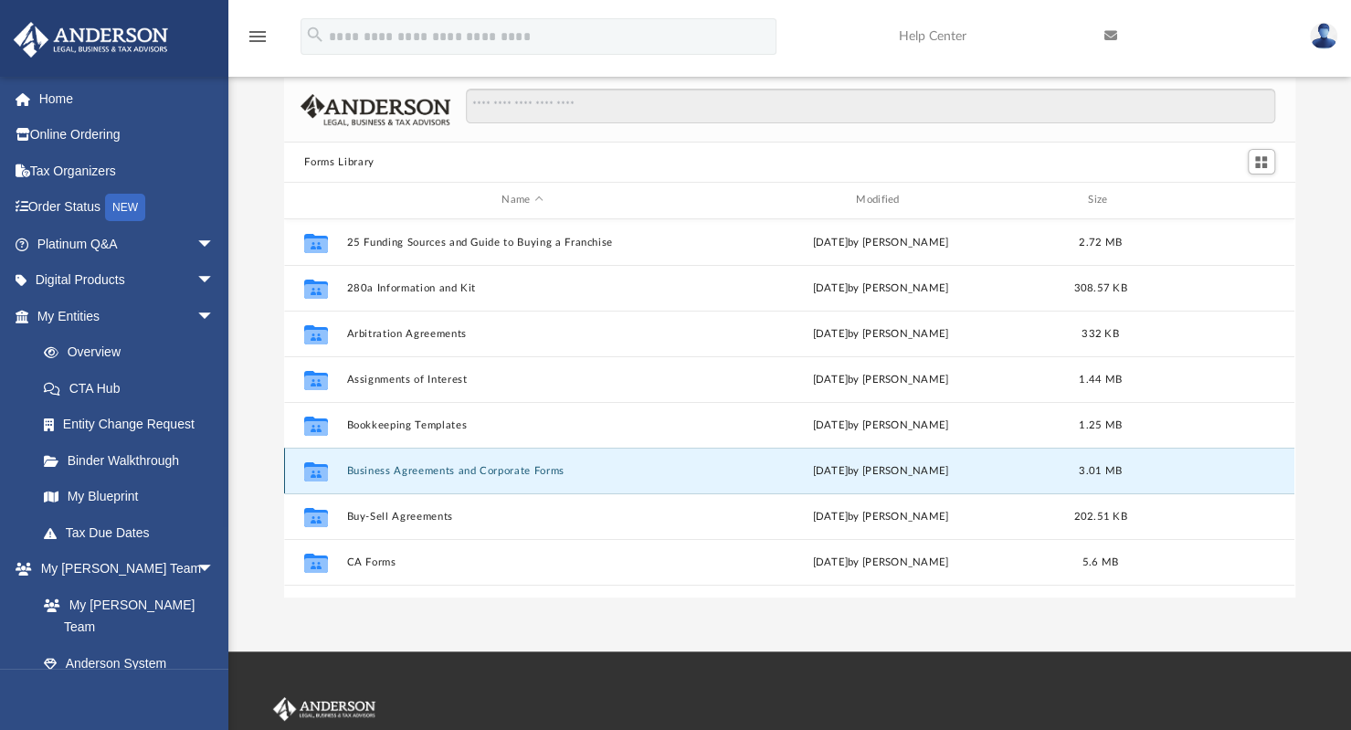
click at [540, 470] on button "Business Agreements and Corporate Forms" at bounding box center [522, 471] width 351 height 12
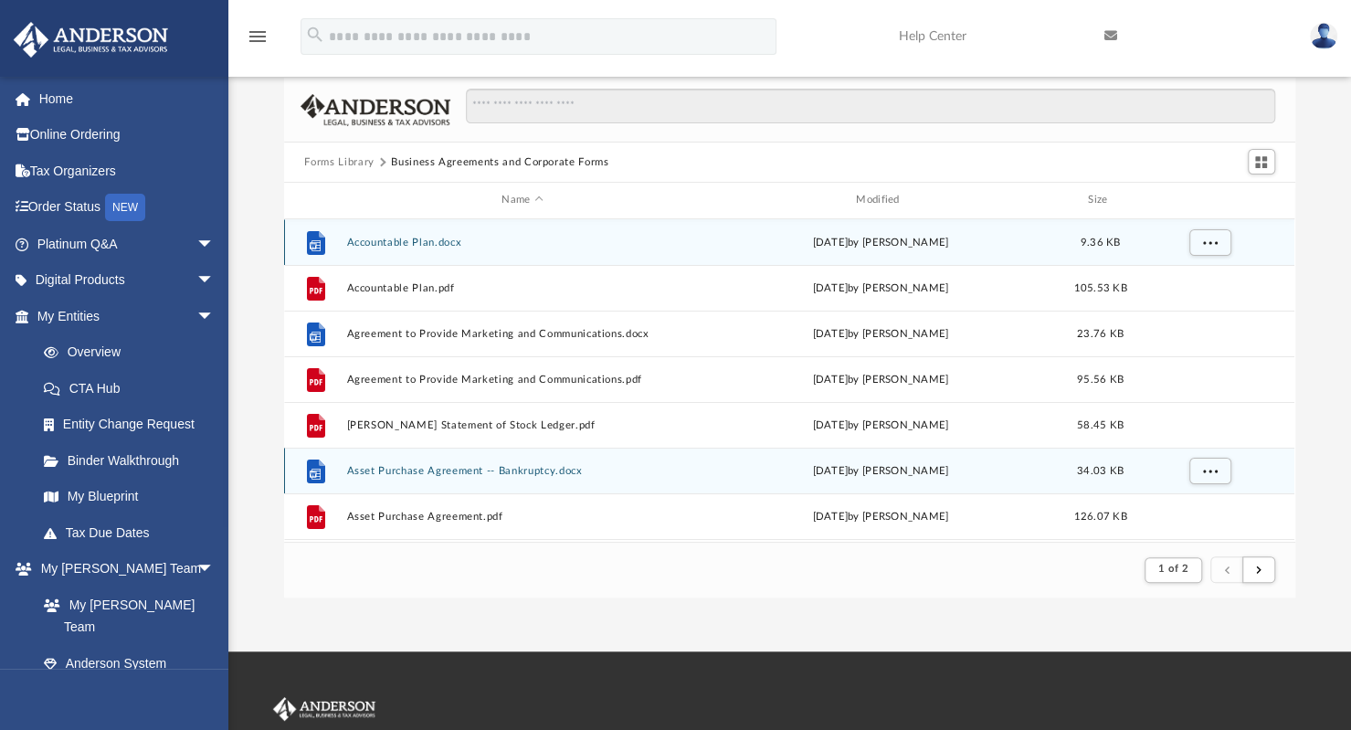
scroll to position [15, 15]
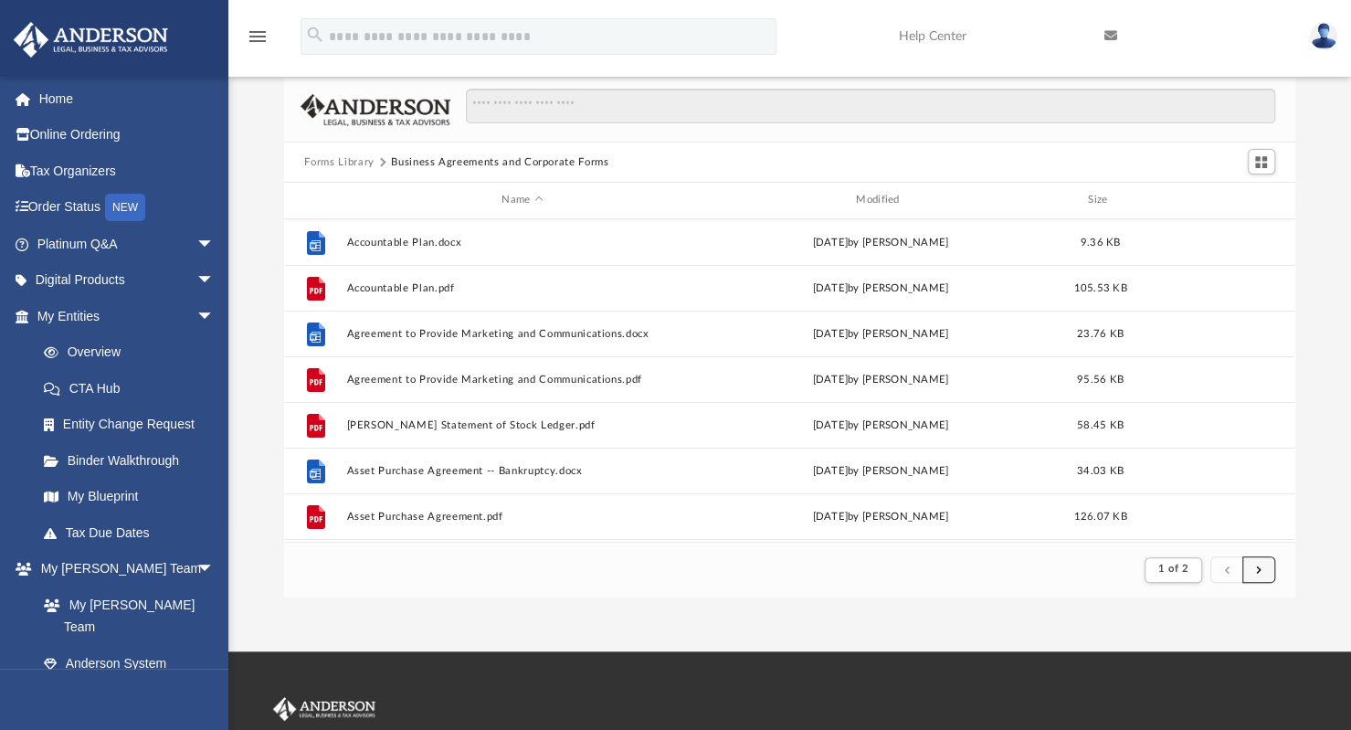
click at [1261, 575] on button "submit" at bounding box center [1258, 569] width 33 height 26
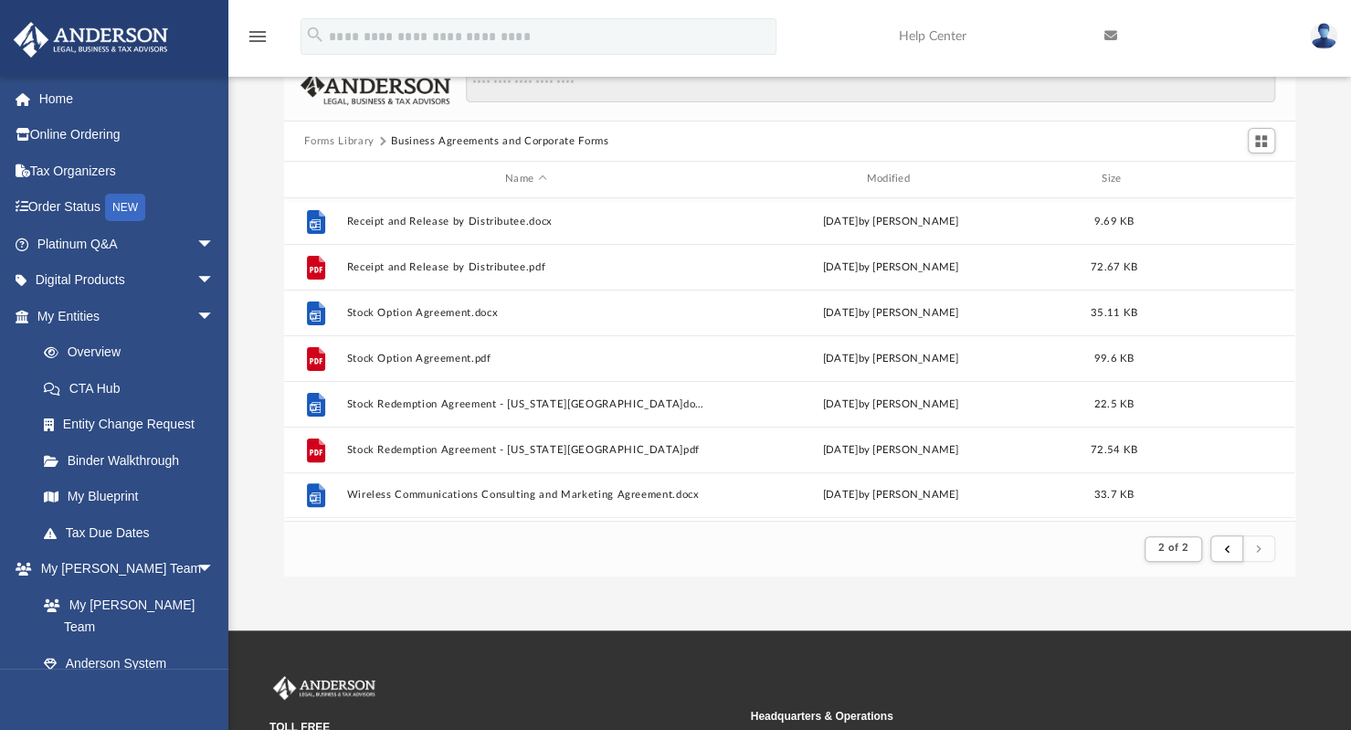
scroll to position [56, 0]
click at [346, 139] on button "Forms Library" at bounding box center [338, 140] width 69 height 16
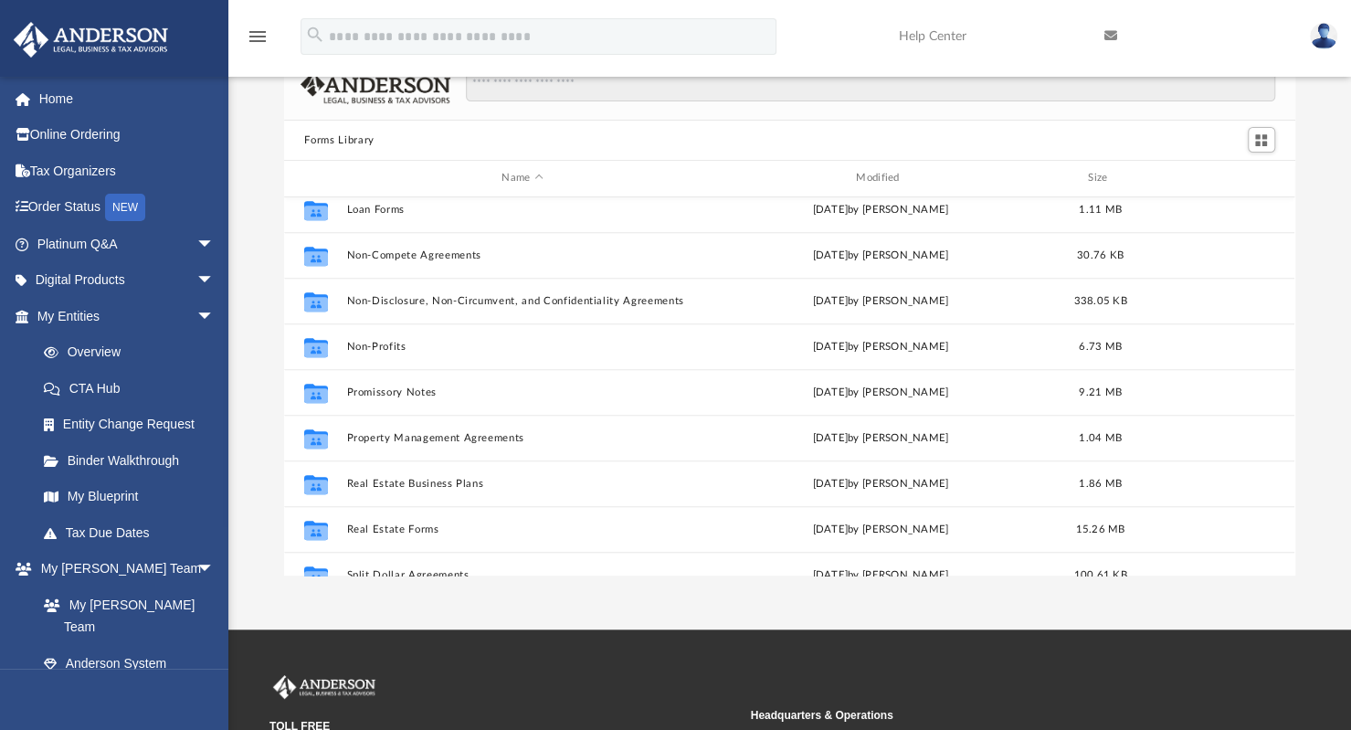
scroll to position [934, 0]
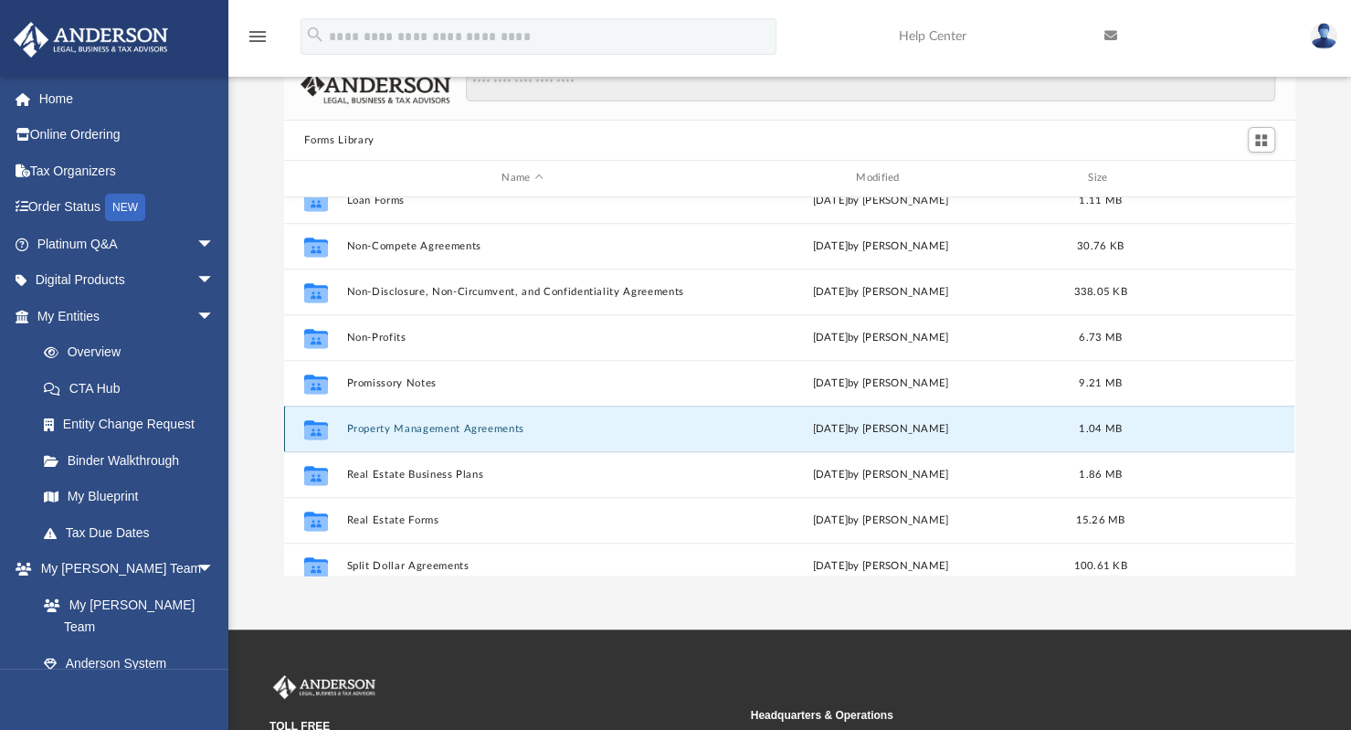
click at [474, 423] on button "Property Management Agreements" at bounding box center [522, 429] width 351 height 12
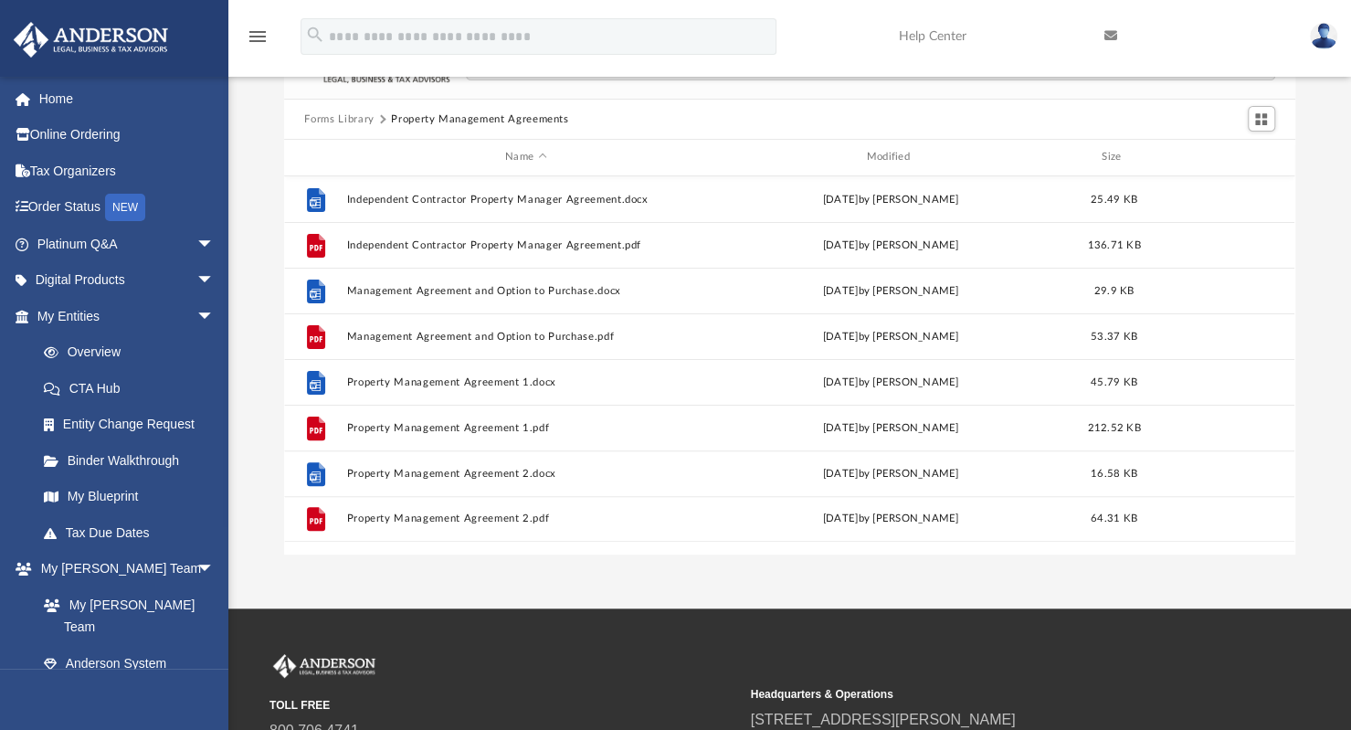
scroll to position [62, 0]
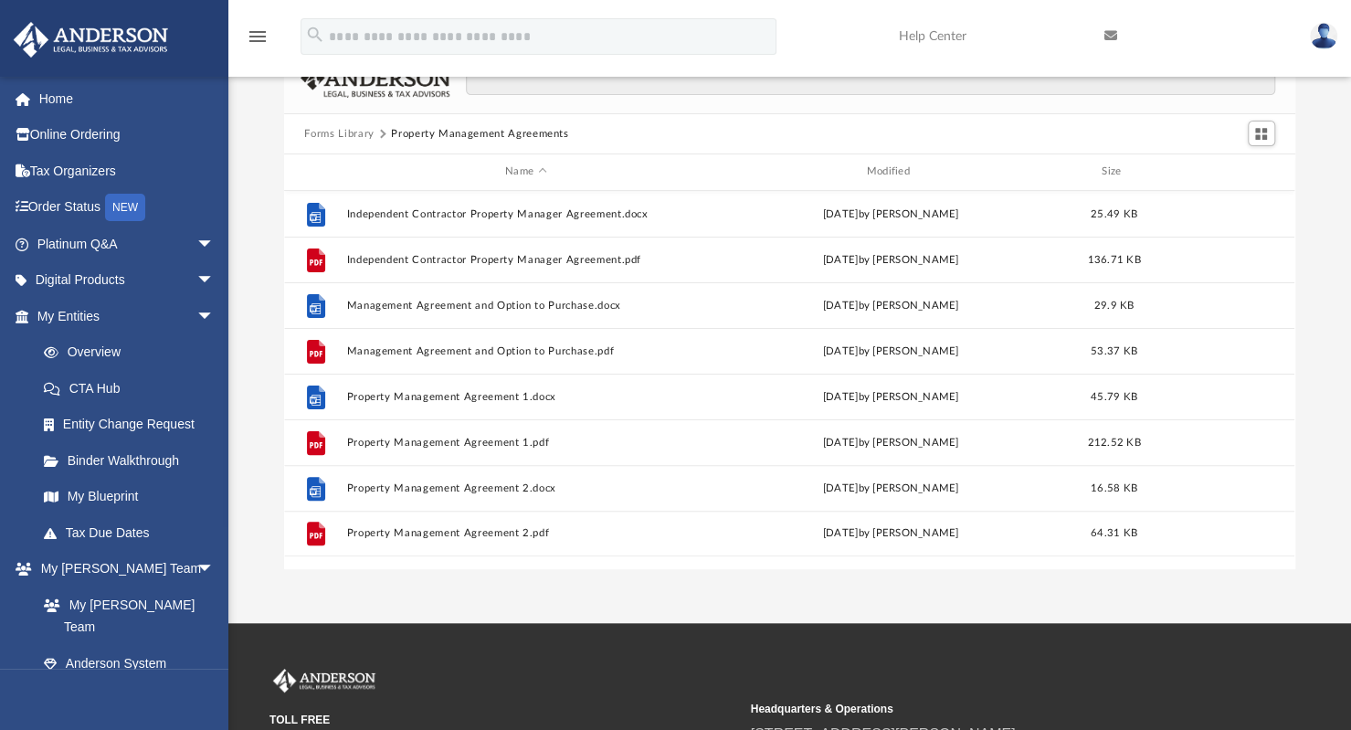
click at [1350, 232] on div "Forms Library Property Management Agreements Name Modified Size File Independen…" at bounding box center [789, 309] width 1123 height 520
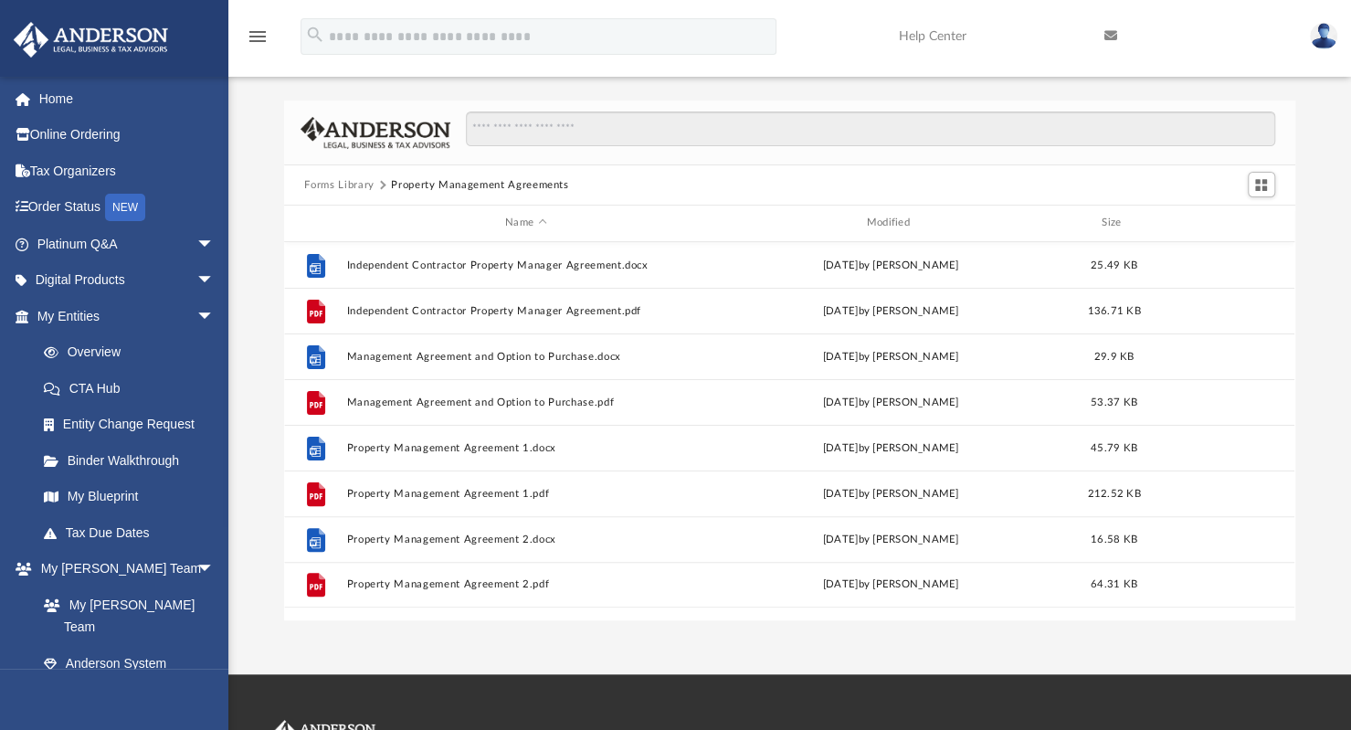
scroll to position [0, 0]
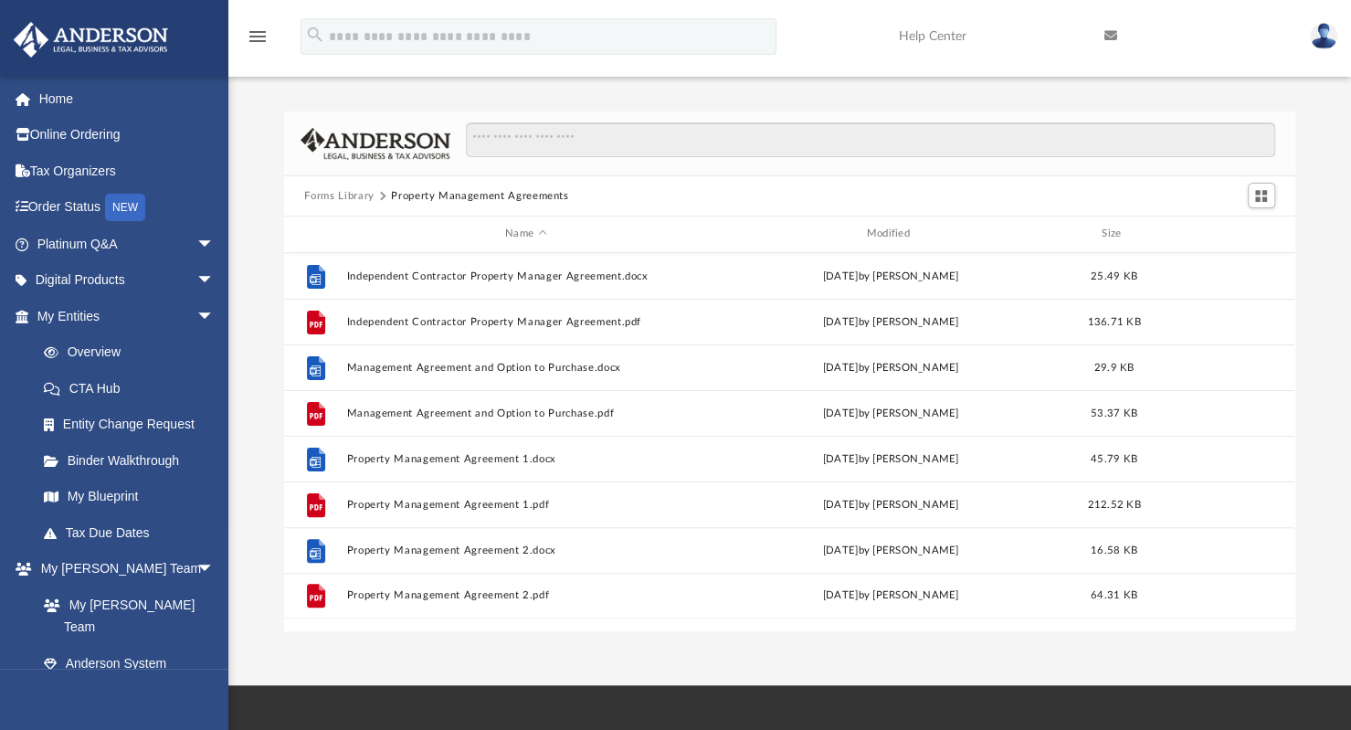
click at [315, 195] on button "Forms Library" at bounding box center [338, 196] width 69 height 16
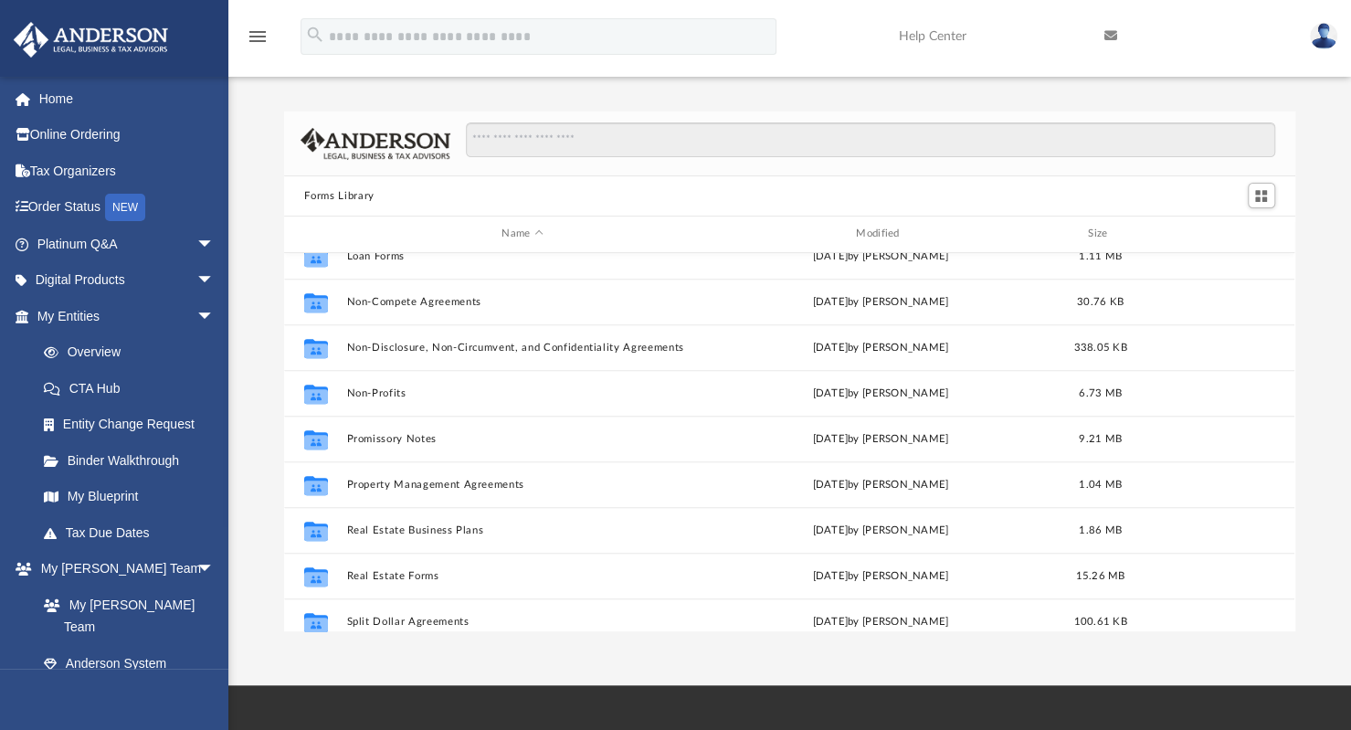
scroll to position [990, 0]
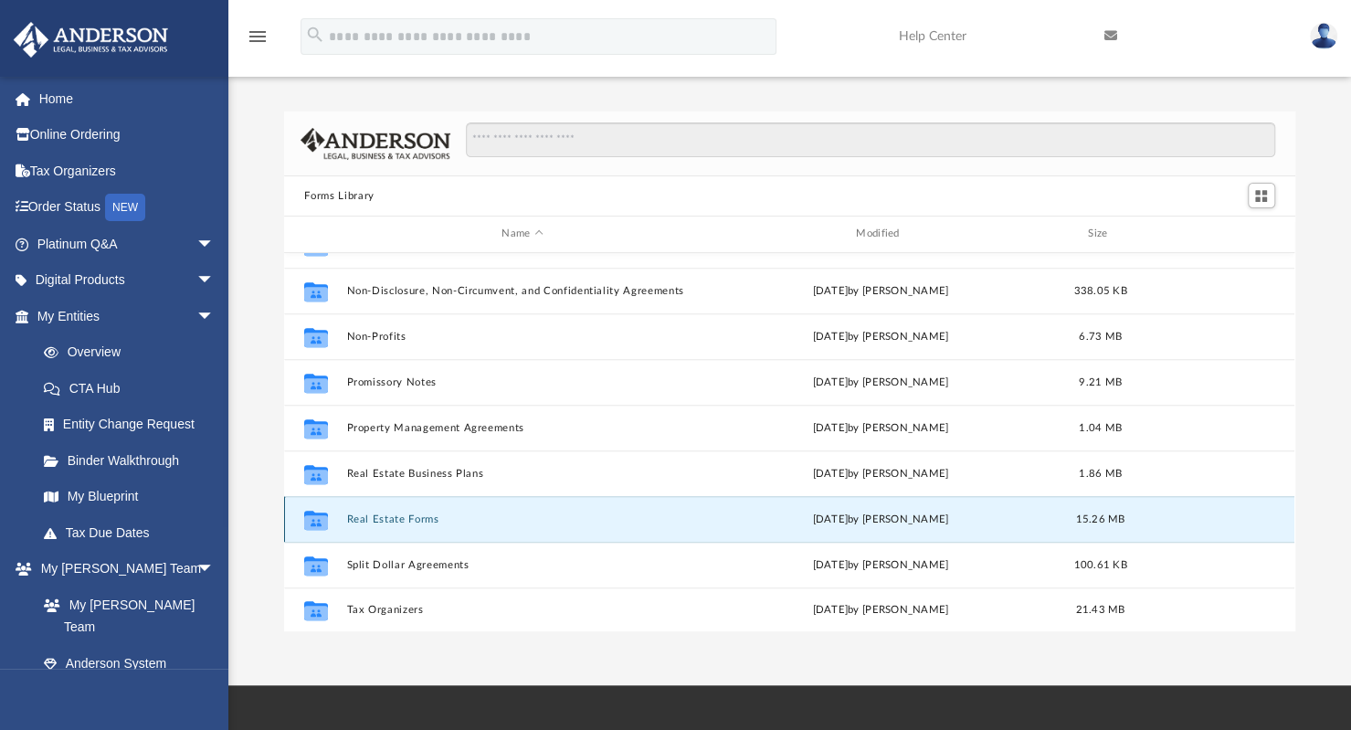
click at [406, 522] on button "Real Estate Forms" at bounding box center [522, 519] width 351 height 12
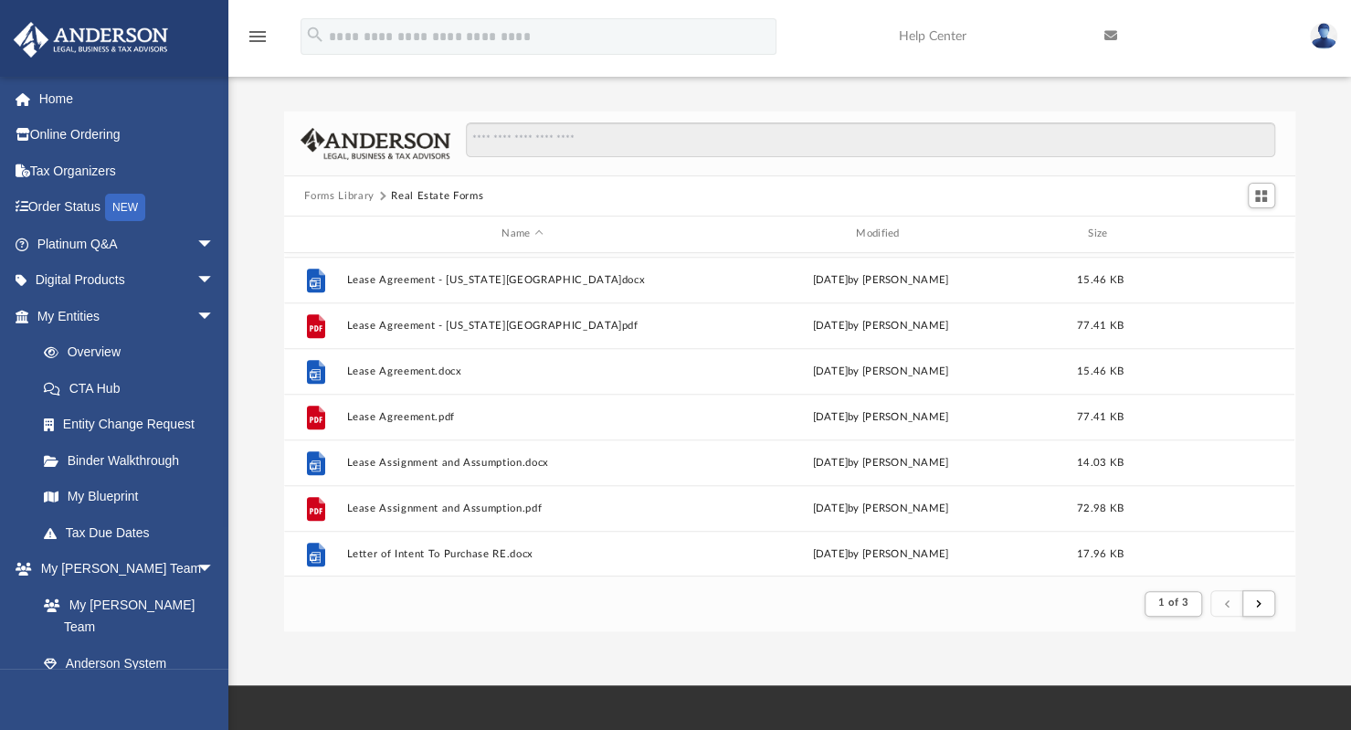
scroll to position [1057, 0]
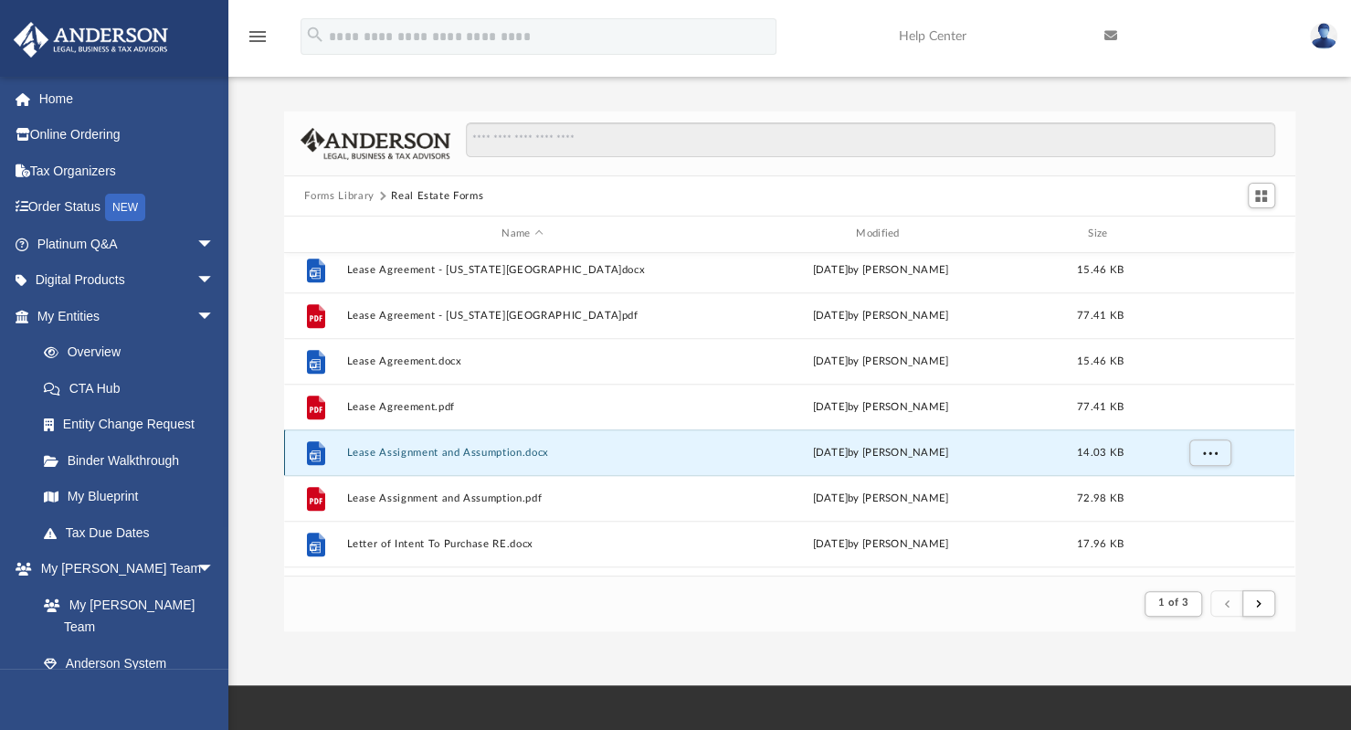
click at [447, 449] on button "Lease Assignment and Assumption.docx" at bounding box center [522, 453] width 351 height 12
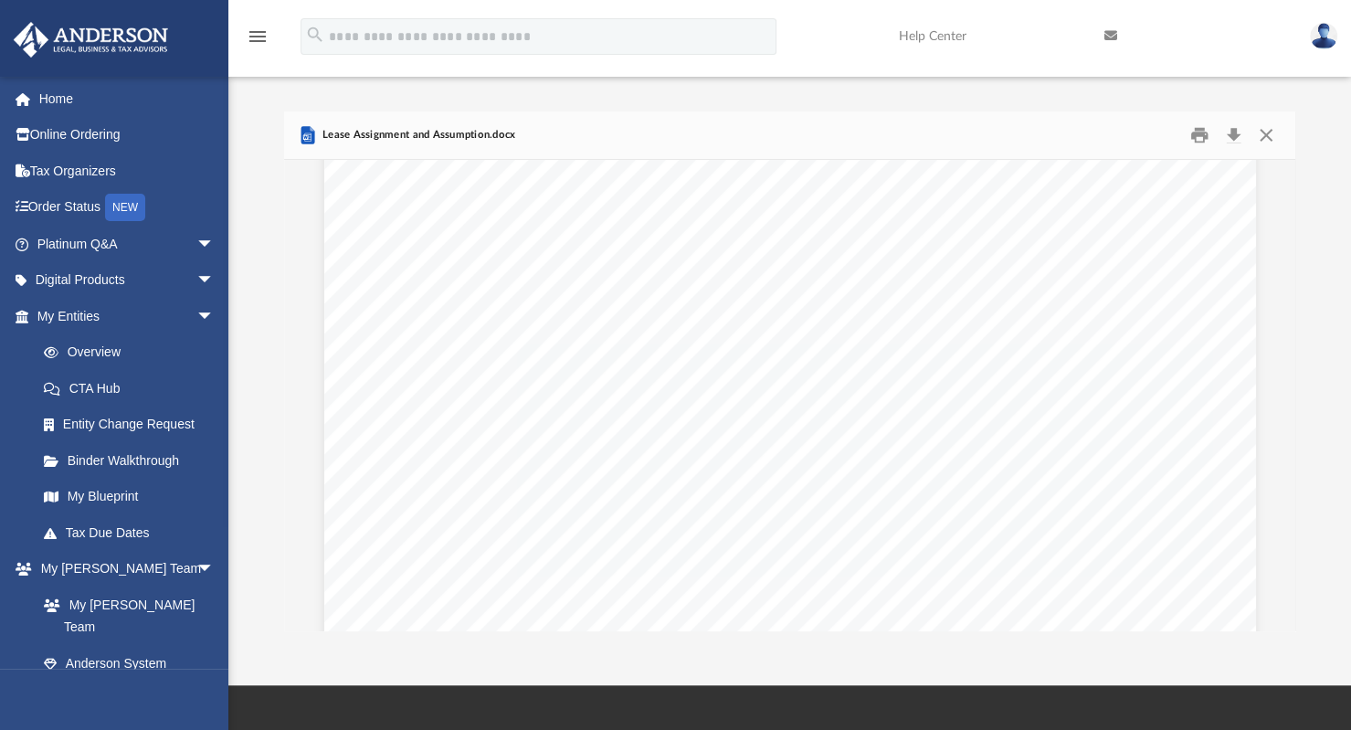
scroll to position [0, 0]
click at [1263, 138] on button "Close" at bounding box center [1266, 136] width 33 height 28
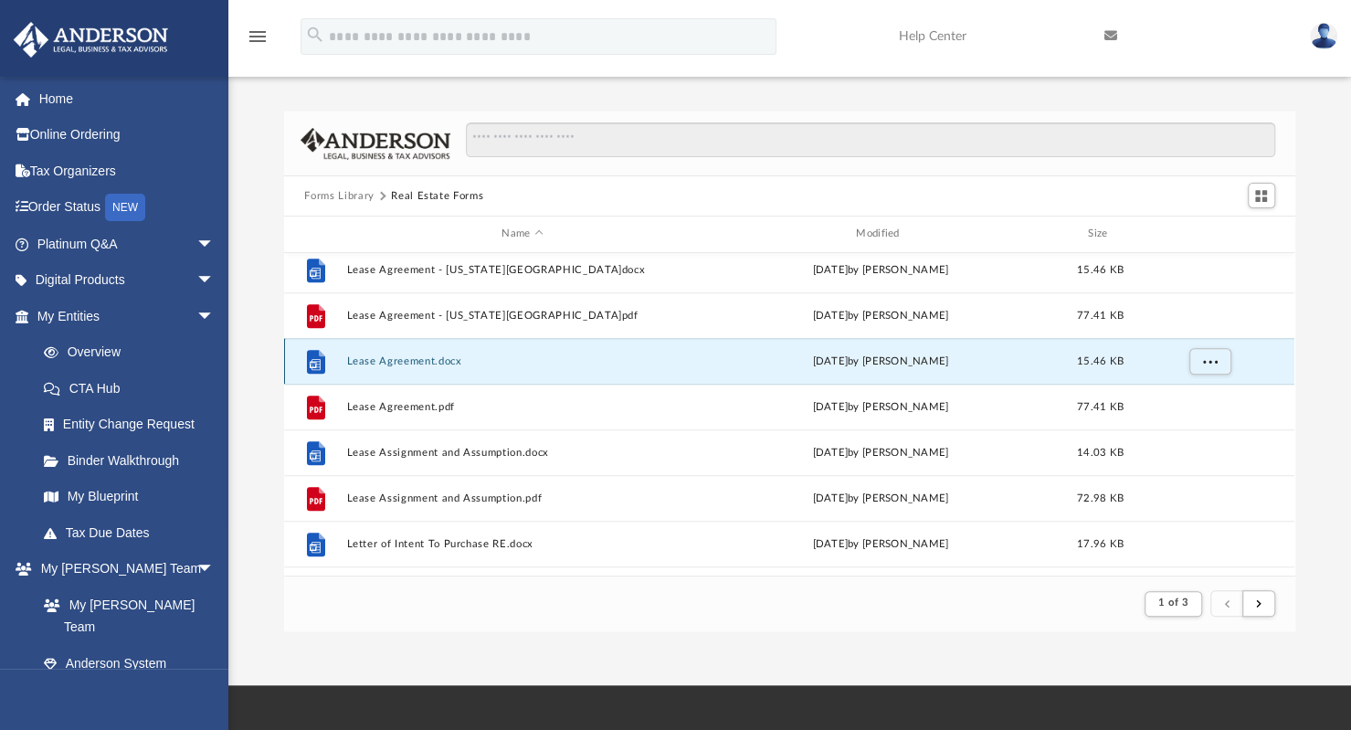
click at [365, 364] on button "Lease Agreement.docx" at bounding box center [522, 361] width 351 height 12
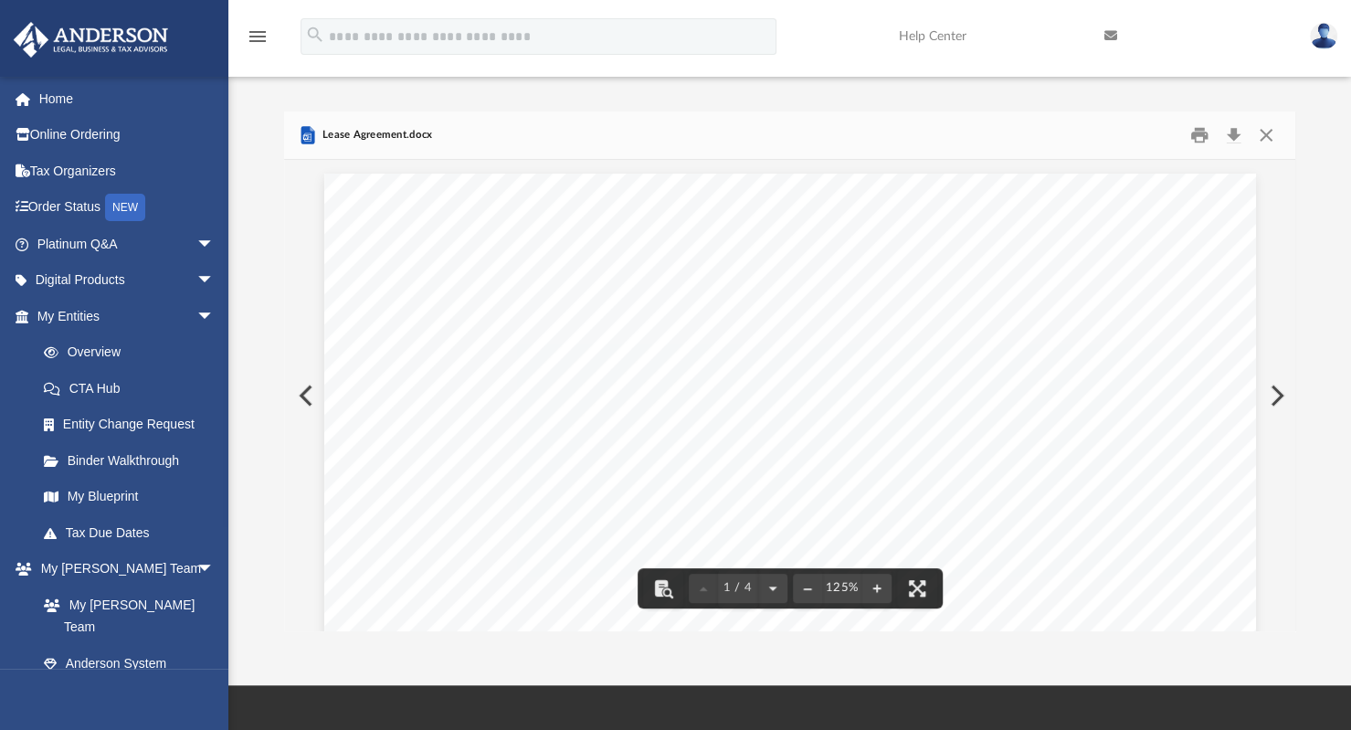
drag, startPoint x: 1230, startPoint y: 217, endPoint x: 1285, endPoint y: 211, distance: 55.1
click at [1285, 211] on div "Forms Library Real Estate Forms Name Modified Size File Lease Agreement (Fixed …" at bounding box center [789, 371] width 1010 height 520
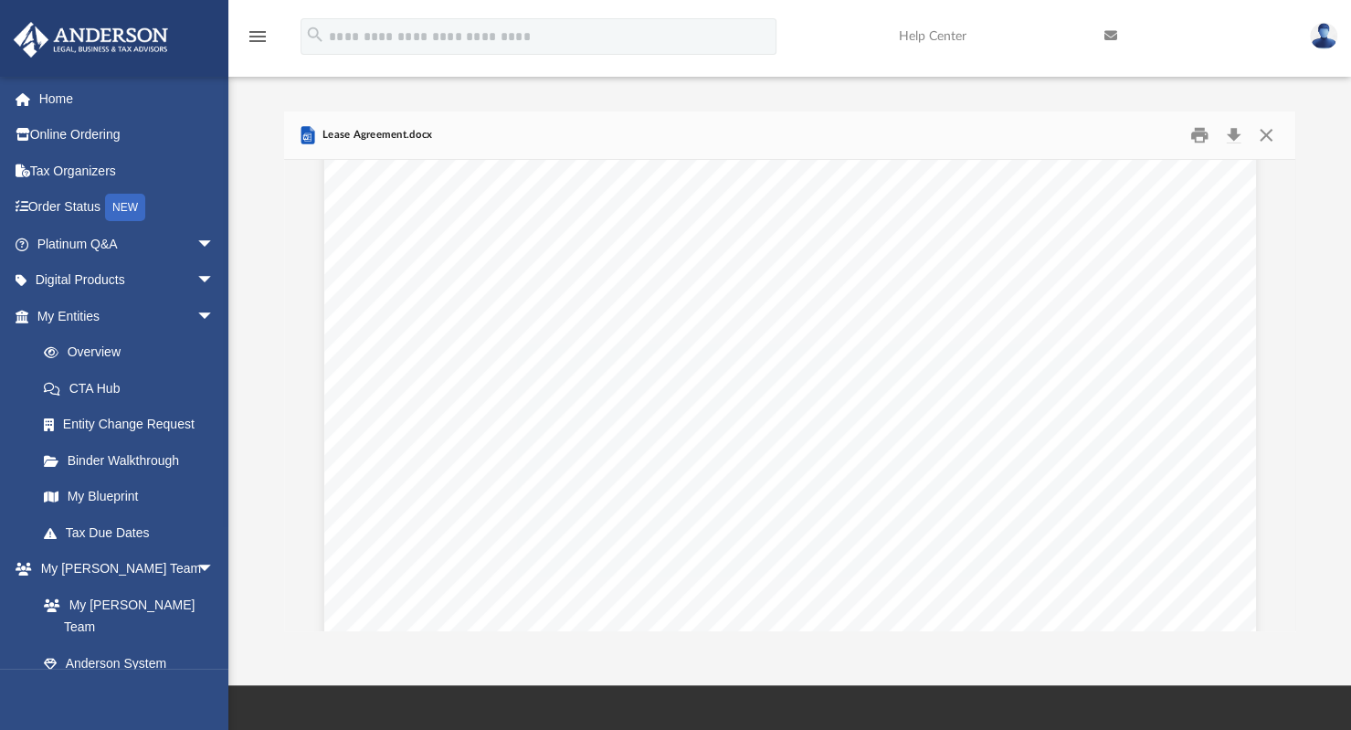
scroll to position [137, 0]
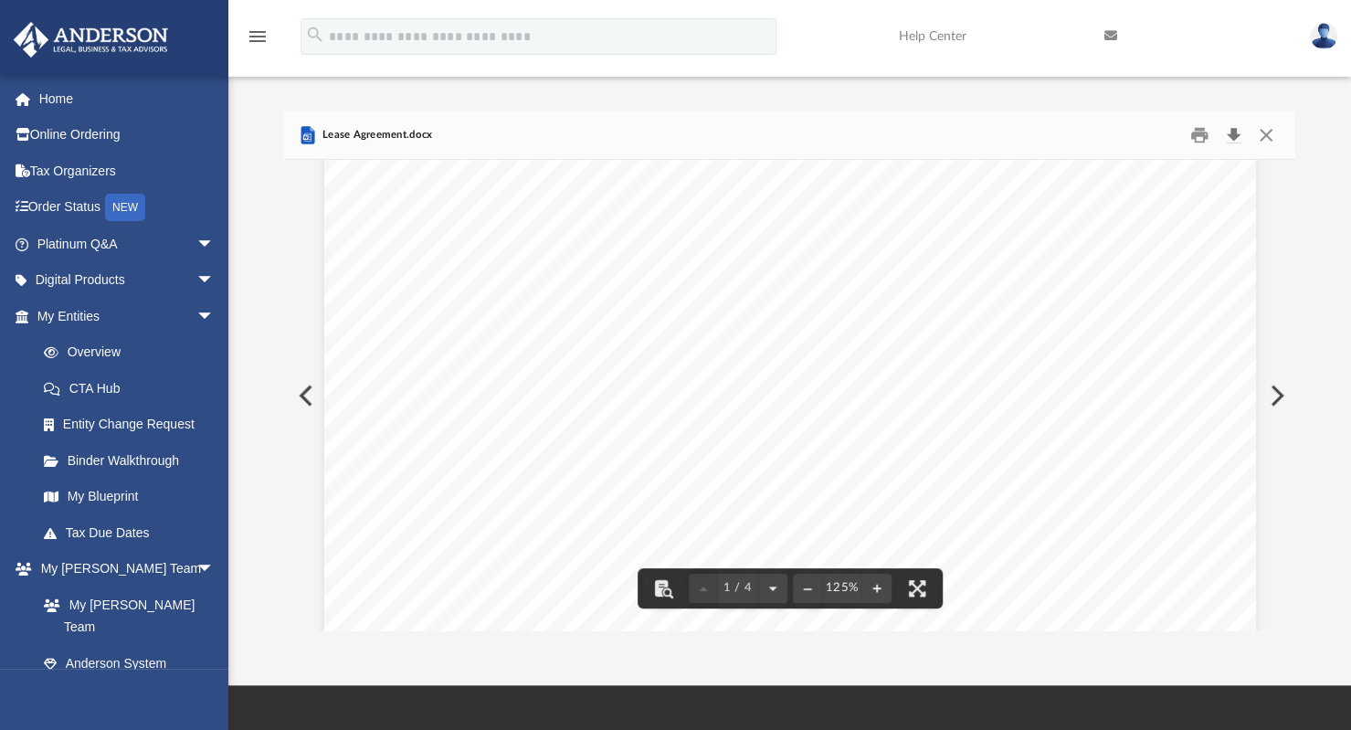
click at [1232, 138] on button "Download" at bounding box center [1234, 136] width 33 height 28
click at [1268, 136] on button "Close" at bounding box center [1266, 136] width 33 height 28
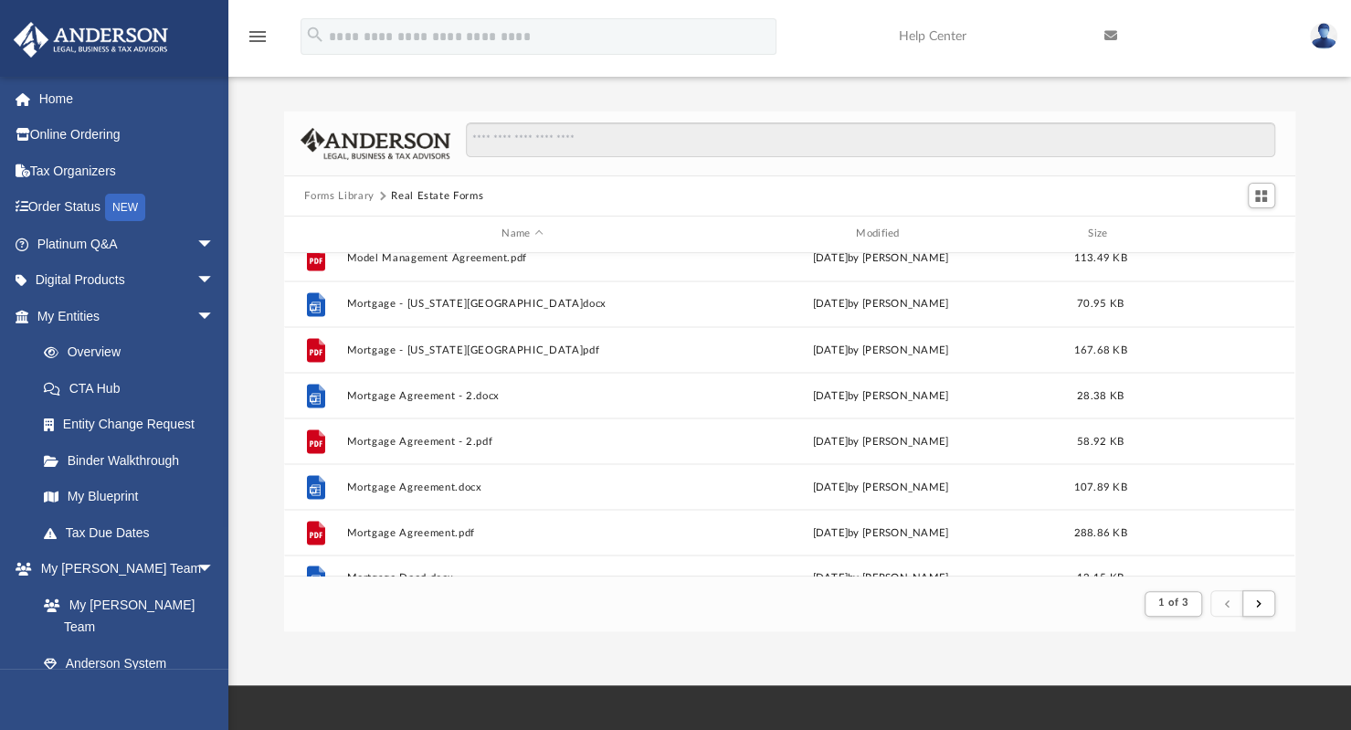
scroll to position [1961, 0]
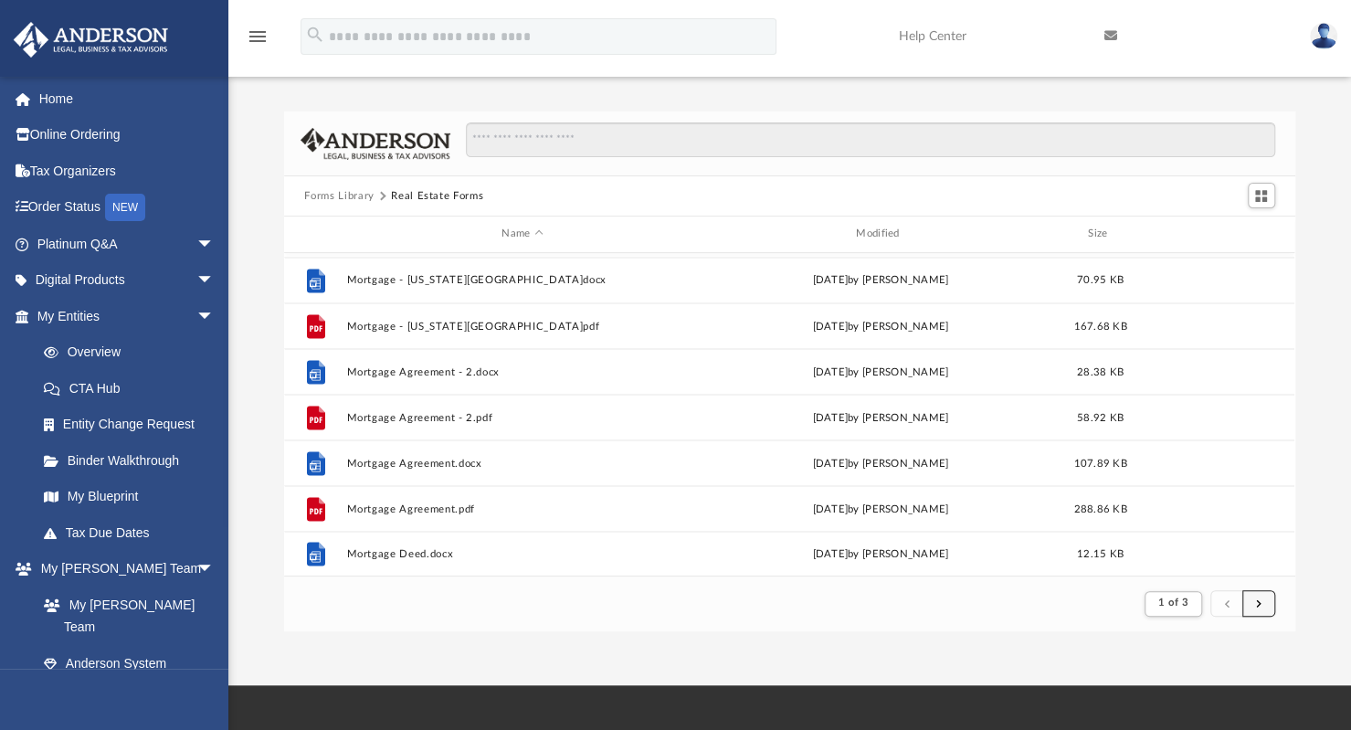
click at [1252, 600] on button "submit" at bounding box center [1258, 603] width 33 height 26
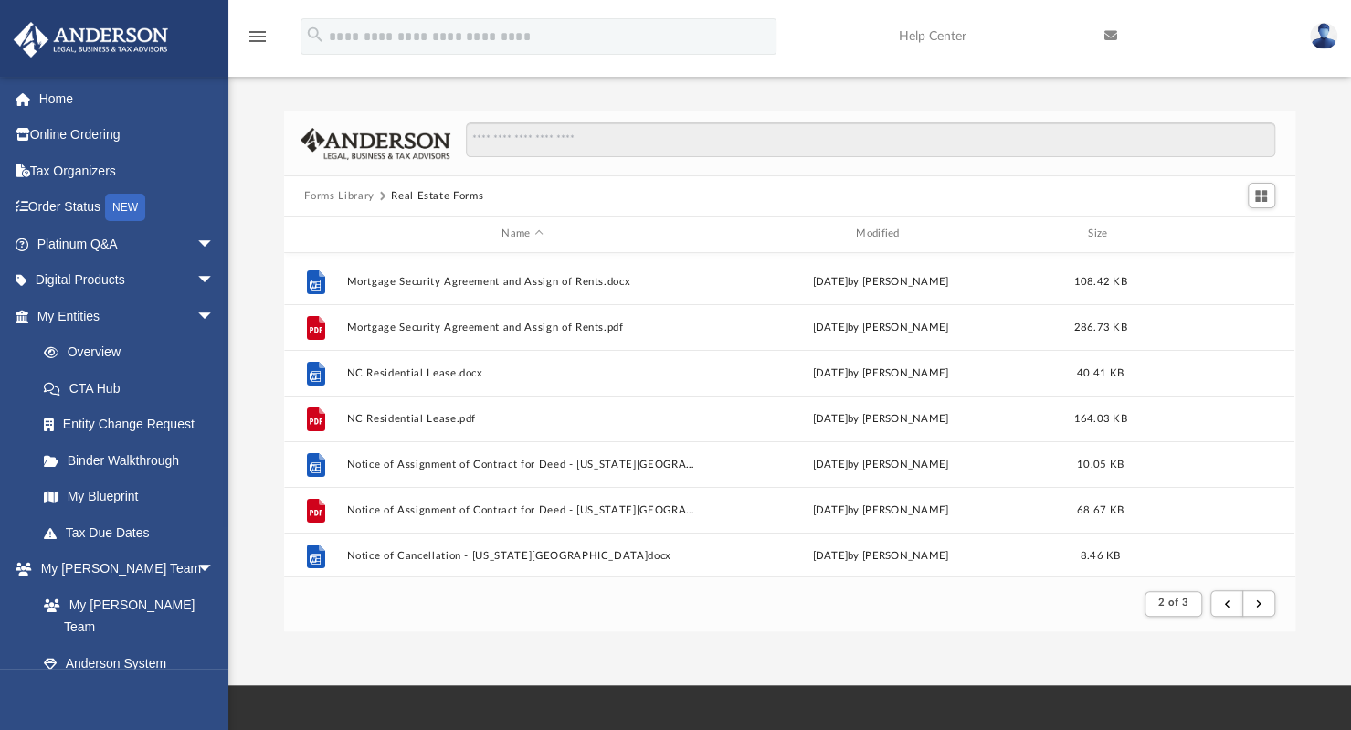
scroll to position [0, 0]
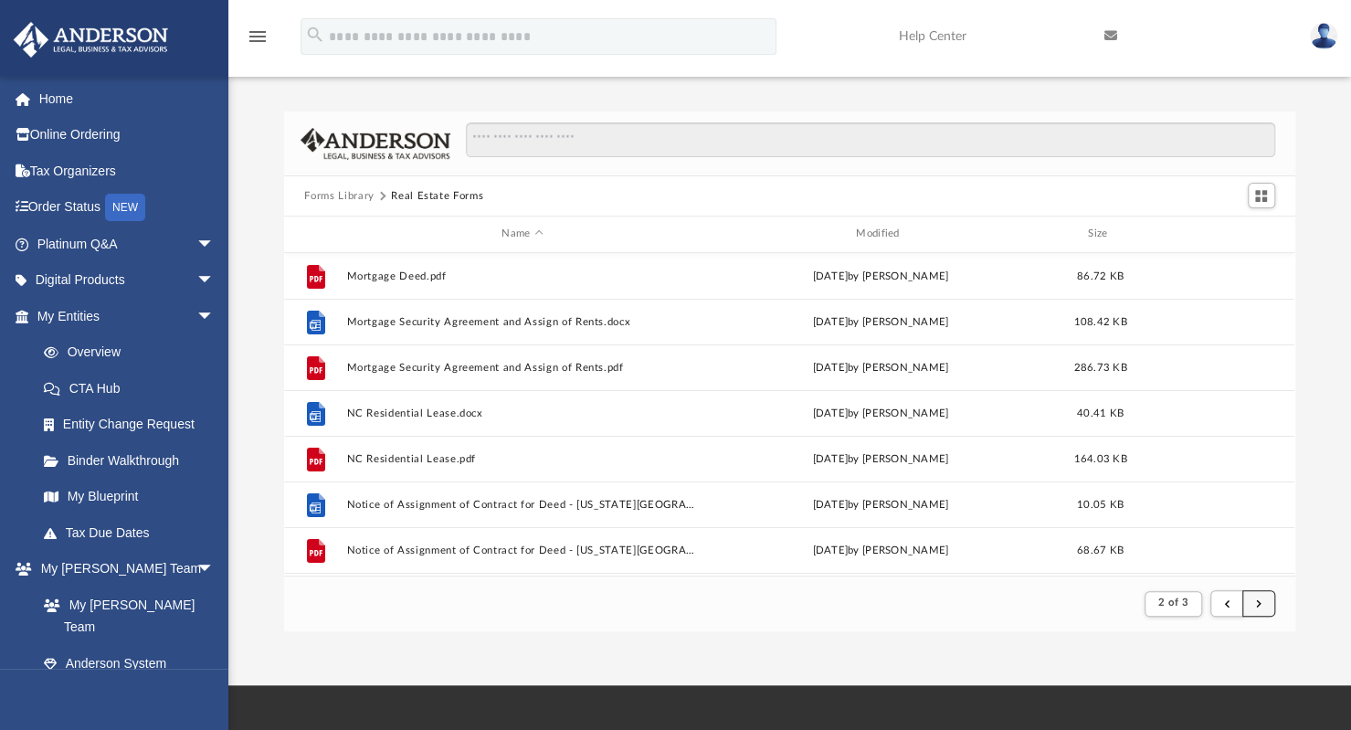
click at [1260, 600] on span "submit" at bounding box center [1258, 603] width 5 height 10
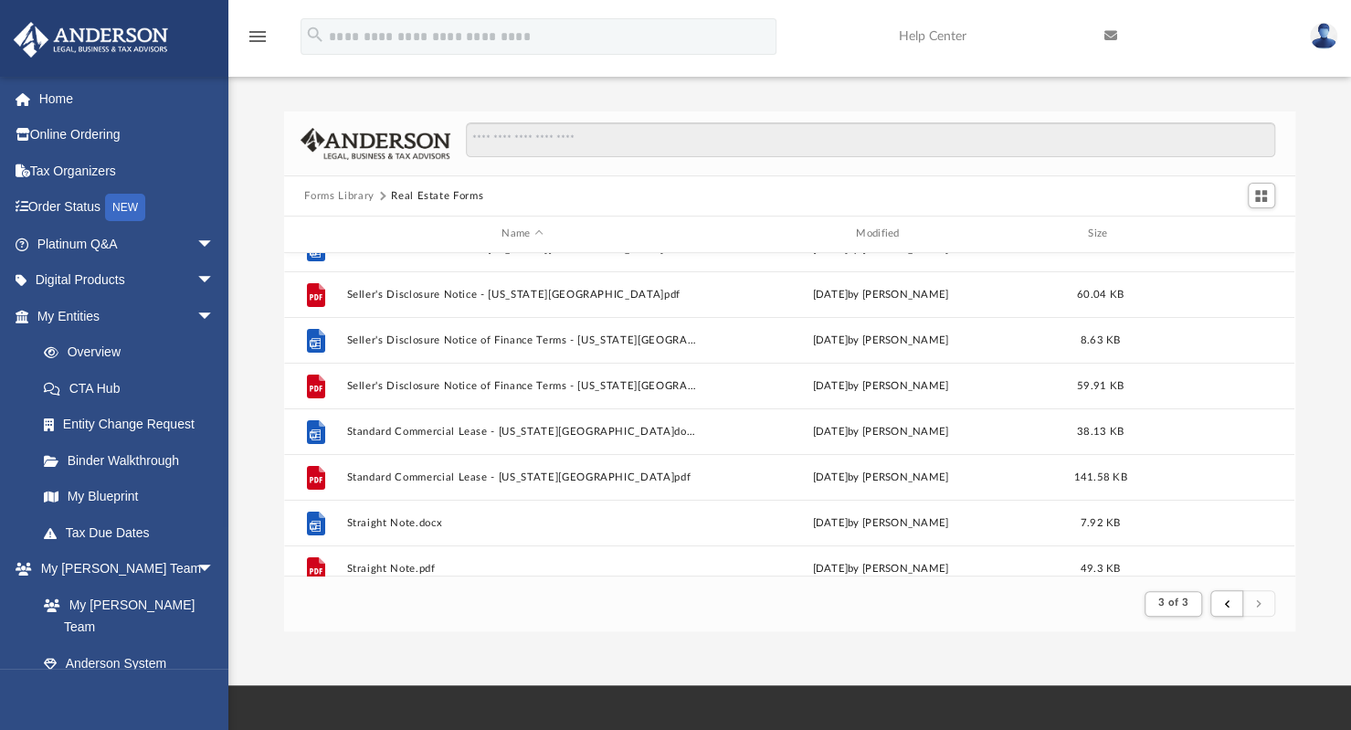
scroll to position [55, 0]
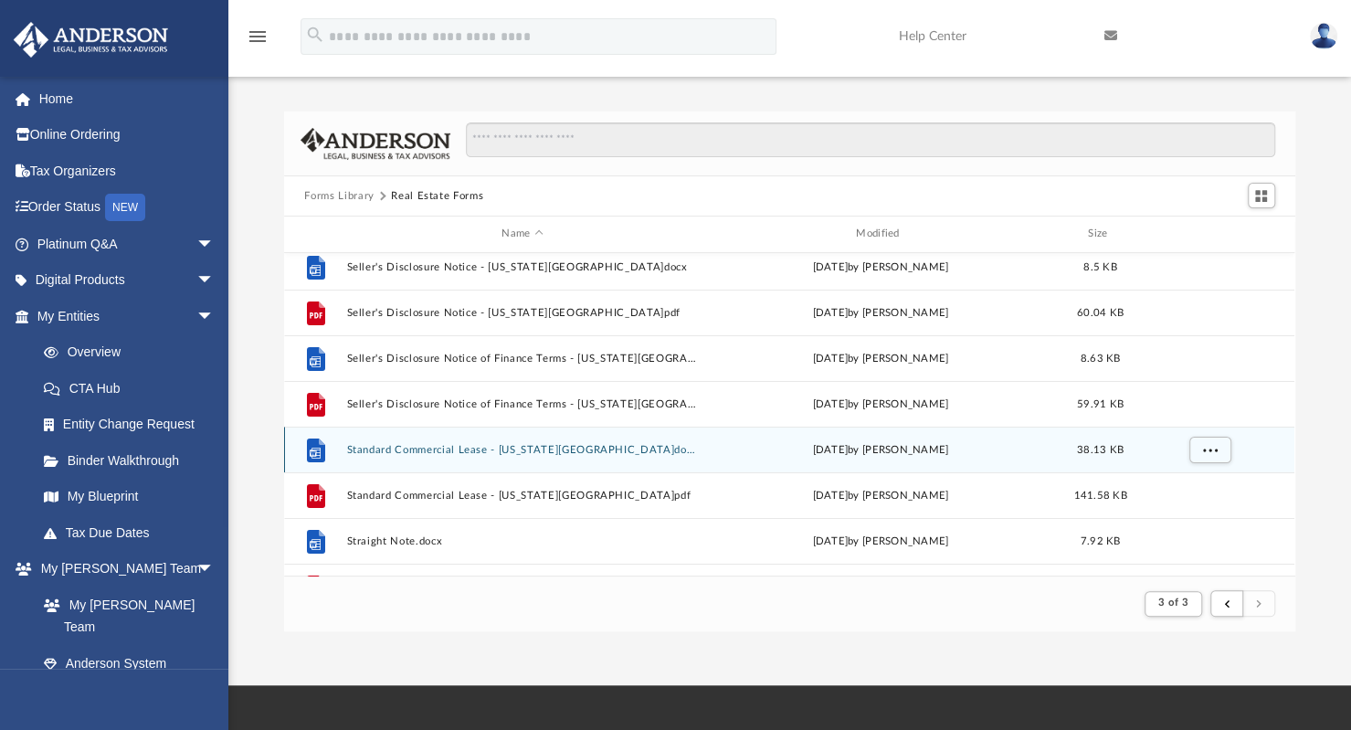
click at [523, 450] on button "Standard Commercial Lease - Missouri.docx" at bounding box center [522, 450] width 351 height 12
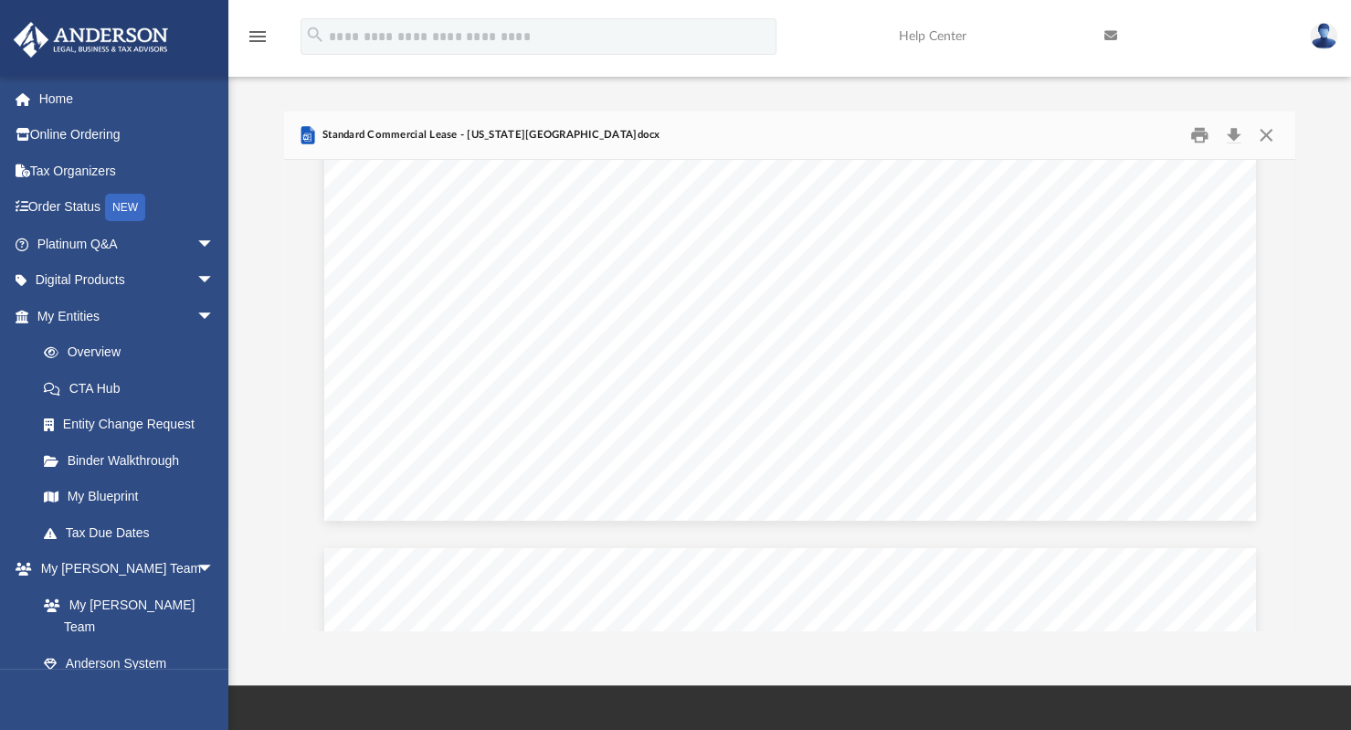
scroll to position [16975, 0]
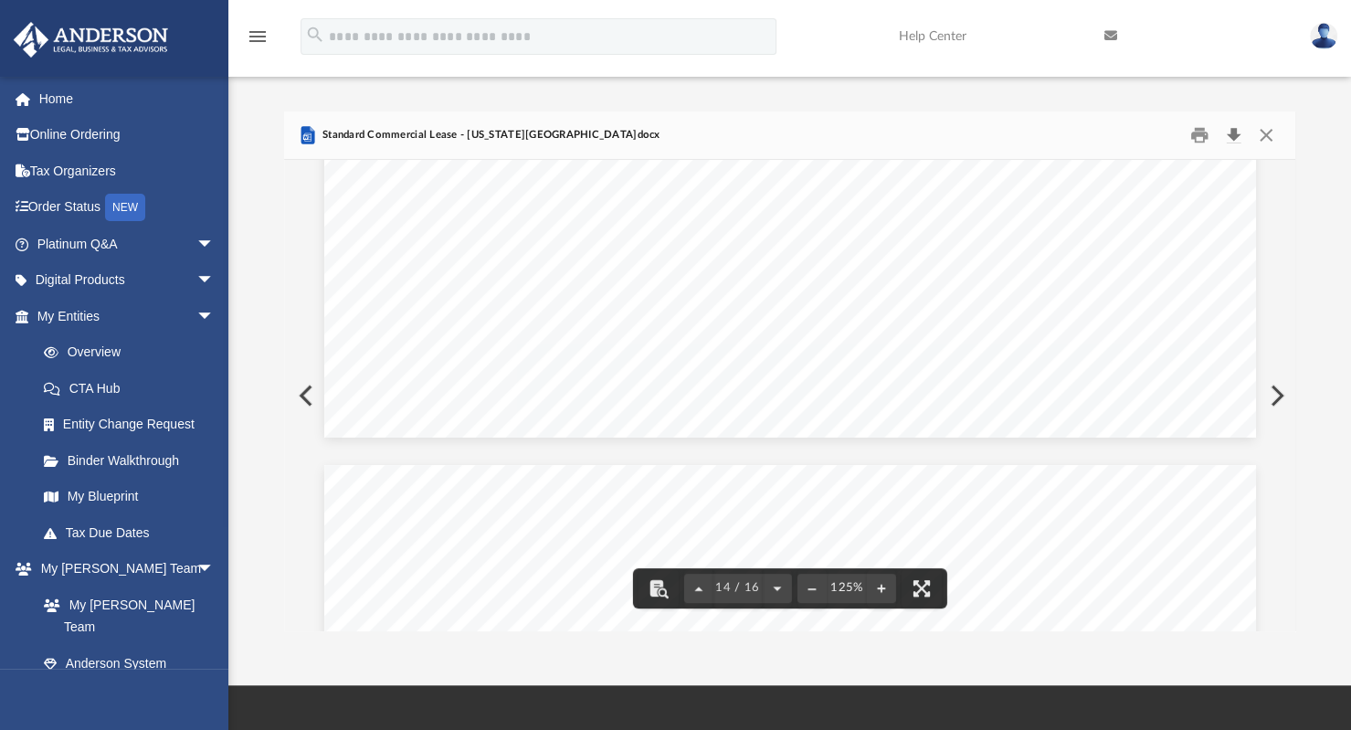
click at [1232, 137] on button "Download" at bounding box center [1234, 136] width 33 height 28
